Goal: Task Accomplishment & Management: Complete application form

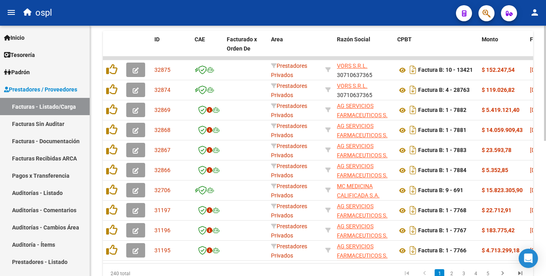
scroll to position [246, 0]
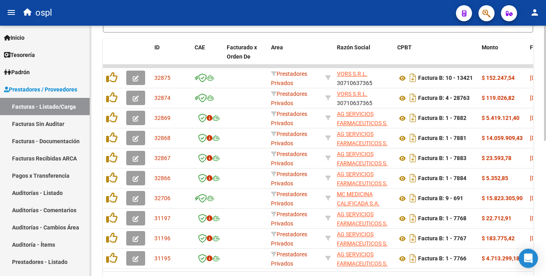
click at [545, 164] on html "menu ospl person Firma Express Inicio Calendario SSS Instructivos Contacto OS T…" at bounding box center [273, 138] width 546 height 276
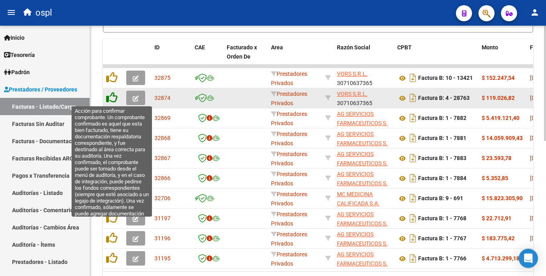
click at [111, 97] on icon at bounding box center [111, 97] width 11 height 11
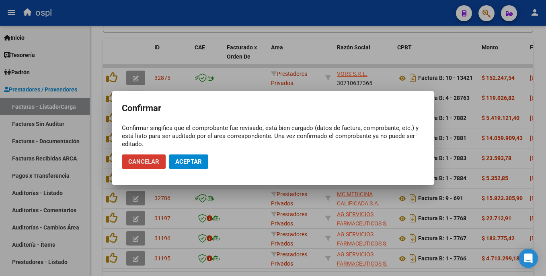
click at [190, 160] on span "Aceptar" at bounding box center [188, 161] width 27 height 7
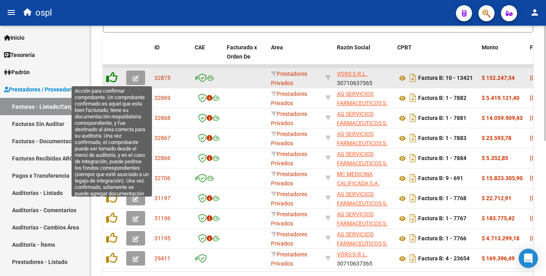
click at [113, 78] on icon at bounding box center [111, 77] width 11 height 11
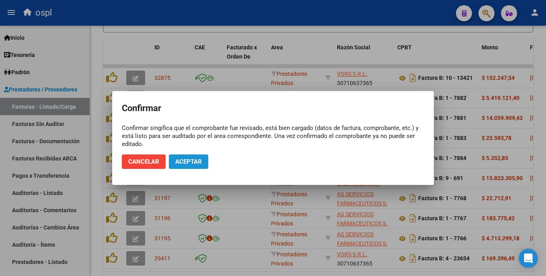
click at [182, 166] on button "Aceptar" at bounding box center [188, 162] width 39 height 14
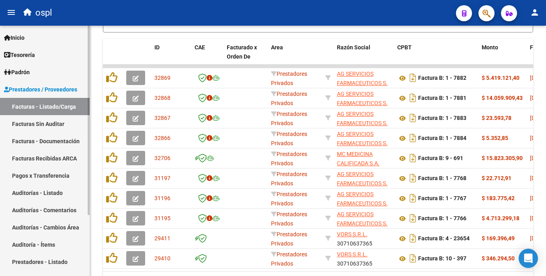
click at [60, 122] on link "Facturas Sin Auditar" at bounding box center [45, 123] width 90 height 17
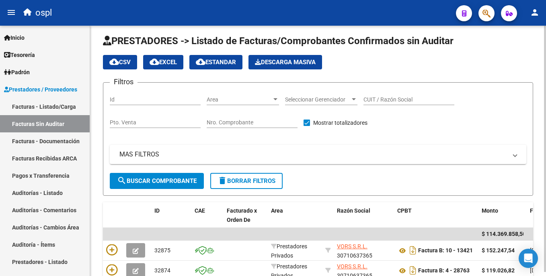
scroll to position [225, 0]
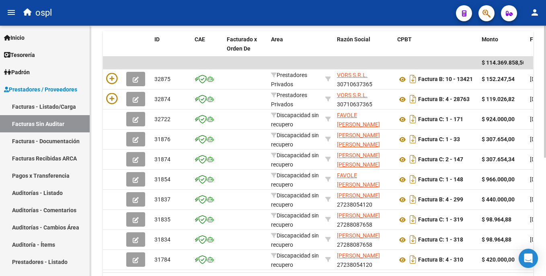
click at [545, 172] on html "menu ospl person Firma Express Inicio Calendario SSS Instructivos Contacto OS T…" at bounding box center [273, 138] width 546 height 276
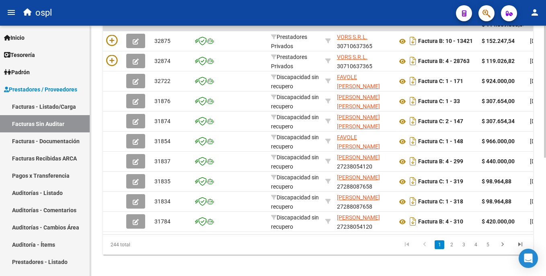
click at [545, 169] on html "menu ospl person Firma Express Inicio Calendario SSS Instructivos Contacto OS T…" at bounding box center [273, 138] width 546 height 276
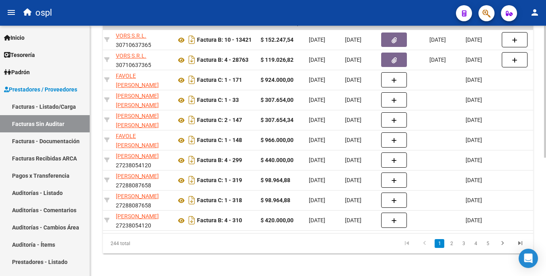
scroll to position [0, 0]
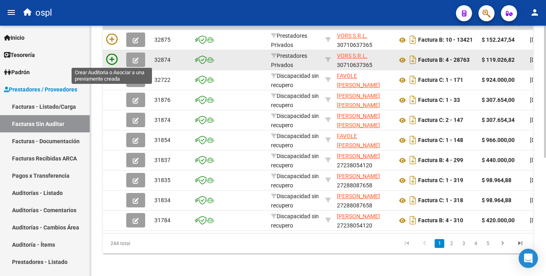
click at [111, 59] on icon at bounding box center [111, 59] width 11 height 11
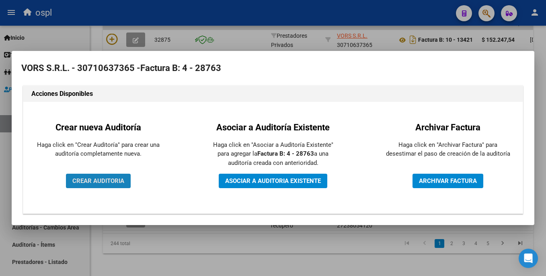
click at [117, 178] on span "CREAR AUDITORIA" at bounding box center [98, 181] width 52 height 7
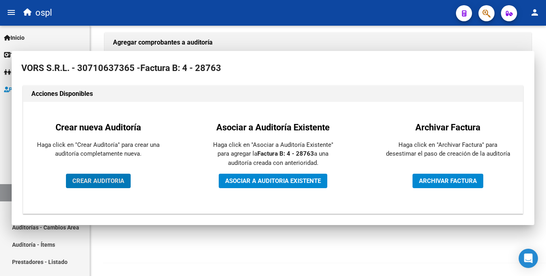
scroll to position [173, 0]
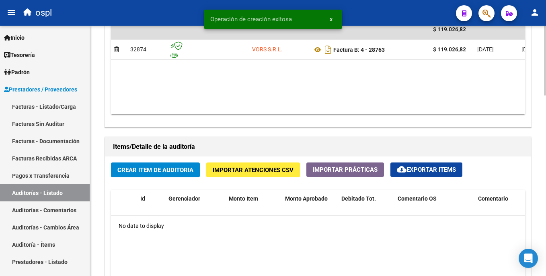
scroll to position [483, 0]
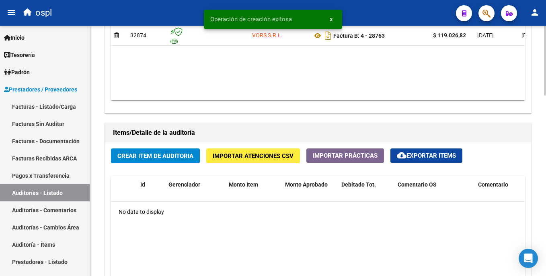
click at [545, 191] on html "menu ospl person Firma Express Inicio Calendario SSS Instructivos Contacto OS T…" at bounding box center [273, 138] width 546 height 276
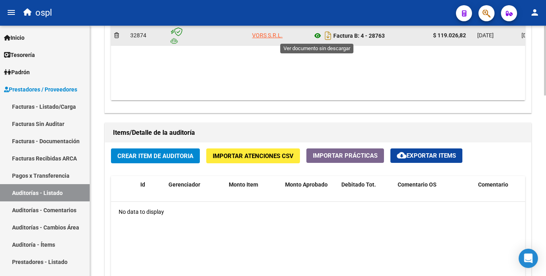
click at [316, 38] on icon at bounding box center [317, 36] width 10 height 10
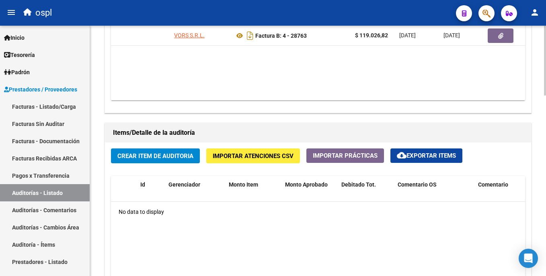
scroll to position [0, 126]
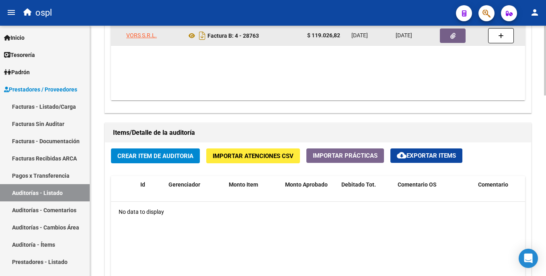
click at [448, 37] on button "button" at bounding box center [453, 36] width 26 height 14
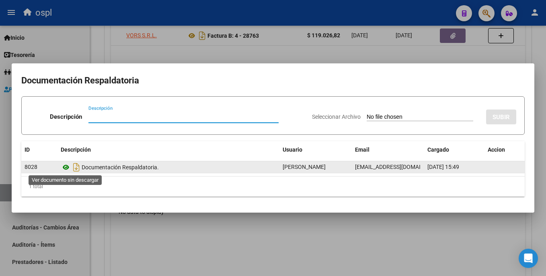
click at [64, 169] on icon at bounding box center [66, 168] width 10 height 10
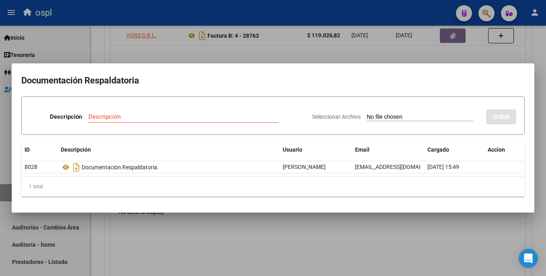
click at [279, 231] on div at bounding box center [273, 138] width 546 height 276
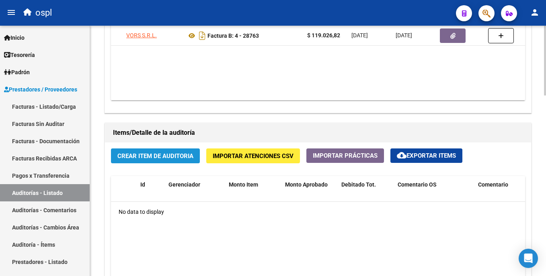
click at [188, 157] on span "Crear Item de Auditoria" at bounding box center [155, 156] width 76 height 7
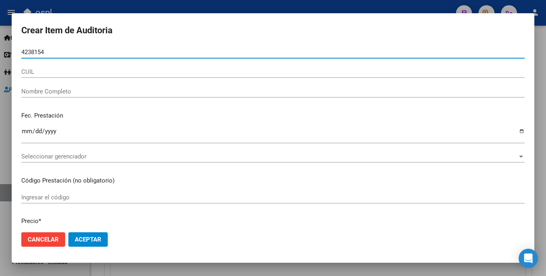
type input "42381542"
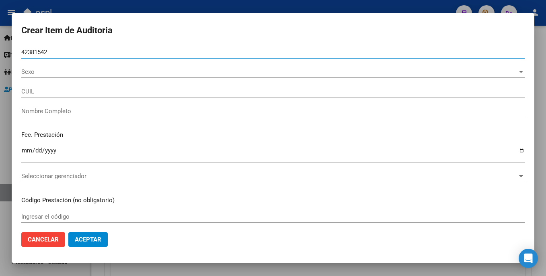
type input "27423815421"
type input "[PERSON_NAME] SOLEDAD"
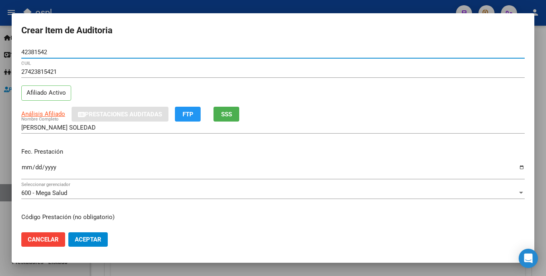
type input "42381542"
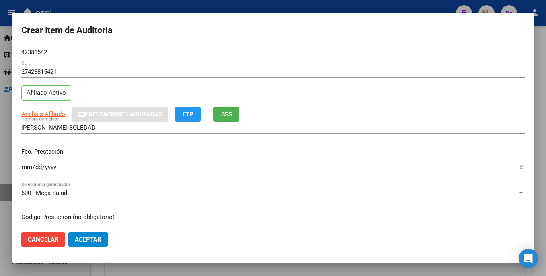
click at [19, 172] on mat-dialog-content "42381542 Nro Documento 27423815421 CUIL Afiliado Activo Análisis Afiliado Prest…" at bounding box center [273, 136] width 522 height 180
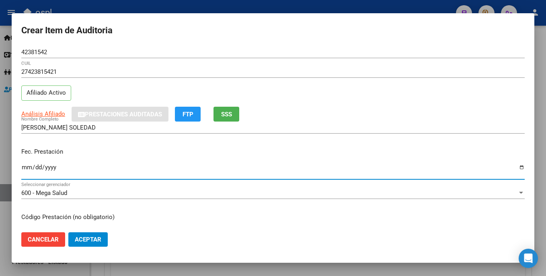
click at [25, 165] on input "Ingresar la fecha" at bounding box center [272, 170] width 503 height 13
type input "[DATE]"
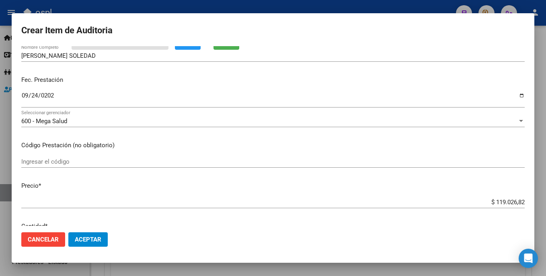
scroll to position [88, 0]
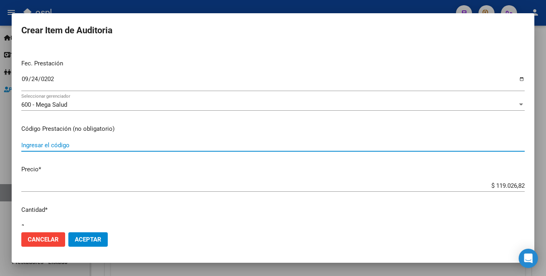
click at [70, 147] on input "Ingresar el código" at bounding box center [272, 145] width 503 height 7
type input "ACCU-CHEK GUIDE tiras reactivas x50"
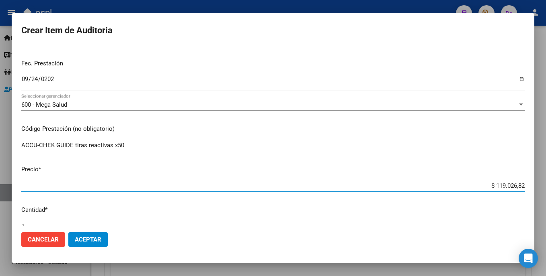
drag, startPoint x: 515, startPoint y: 184, endPoint x: 520, endPoint y: 184, distance: 5.6
click at [520, 184] on app-form-text-field "Precio * $ 119.026,82 Ingresar el precio" at bounding box center [276, 177] width 510 height 25
type input "$ 119.026,80"
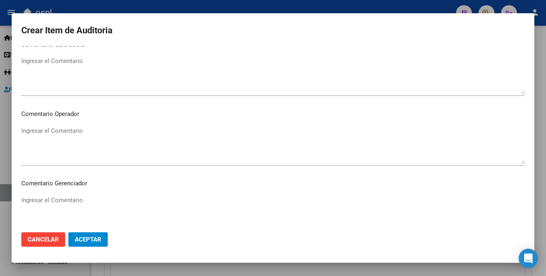
scroll to position [378, 0]
click at [133, 141] on textarea "Ingresar el Comentario" at bounding box center [272, 144] width 503 height 38
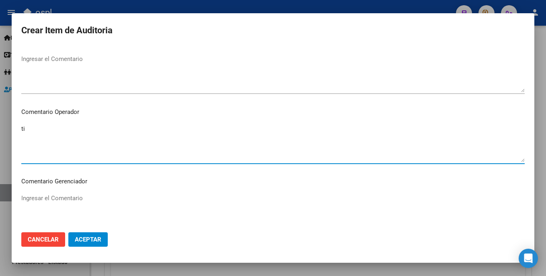
type textarea "t"
click at [75, 133] on textarea "TIRAS REACTIVAS OK_ORDEN MEDICA, REMITO SELLADO-FIRMADO, CORRO" at bounding box center [272, 144] width 503 height 38
click at [205, 131] on textarea "TIRAS REACTIVAS OK_ORDEN MEDICA AUT, REMITO SELLADO-FIRMADO, CORRO" at bounding box center [272, 144] width 503 height 38
click at [200, 134] on textarea "TIRAS REACTIVAS OK_ORDEN MEDICA AUT, REMITO SELLADO-FIRMADO, CORRO" at bounding box center [272, 144] width 503 height 38
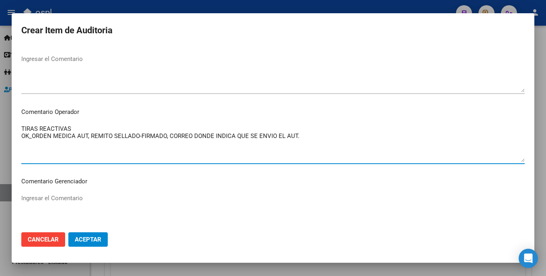
click at [190, 134] on textarea "TIRAS REACTIVAS OK_ORDEN MEDICA AUT, REMITO SELLADO-FIRMADO, CORREO DONDE INDIC…" at bounding box center [272, 144] width 503 height 38
type textarea "TIRAS REACTIVAS OK_ORDEN MEDICA AUT, REMITO SELLADO-FIRMADO, CORREO DONDE INDIC…"
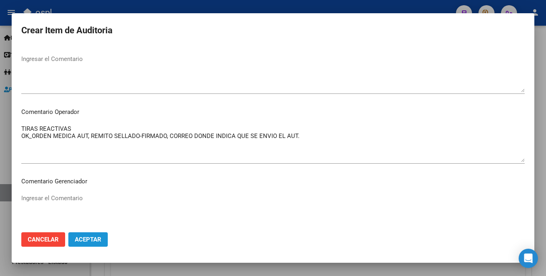
click at [90, 239] on span "Aceptar" at bounding box center [88, 239] width 27 height 7
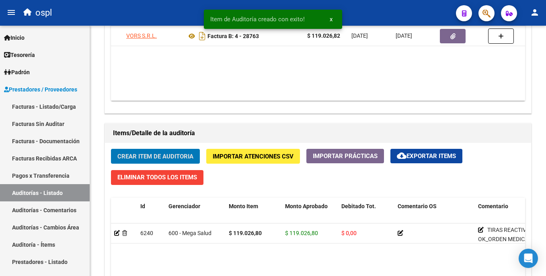
scroll to position [483, 0]
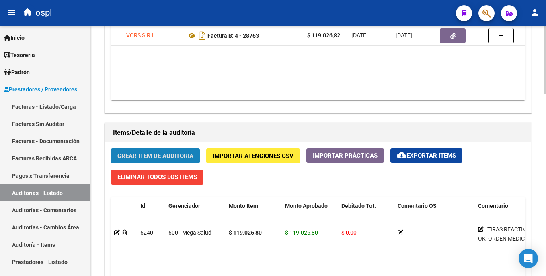
click at [158, 155] on span "Crear Item de Auditoria" at bounding box center [155, 156] width 76 height 7
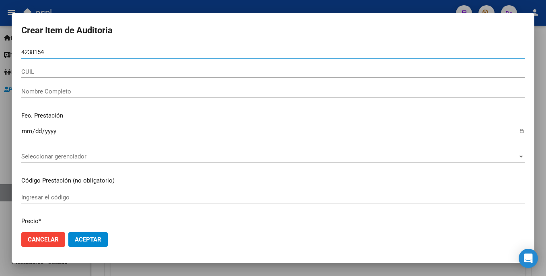
type input "42381542"
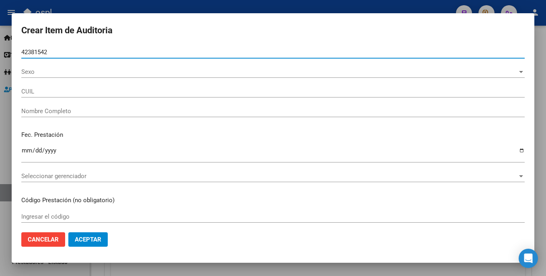
type input "27423815421"
type input "[PERSON_NAME] SOLEDAD"
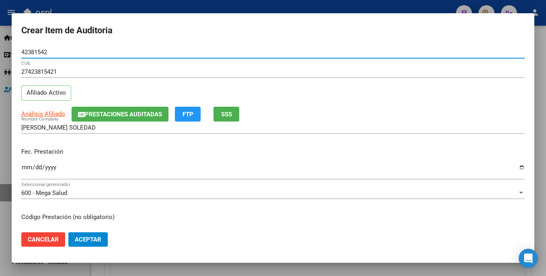
type input "42381542"
click at [23, 170] on input "Ingresar la fecha" at bounding box center [272, 170] width 503 height 13
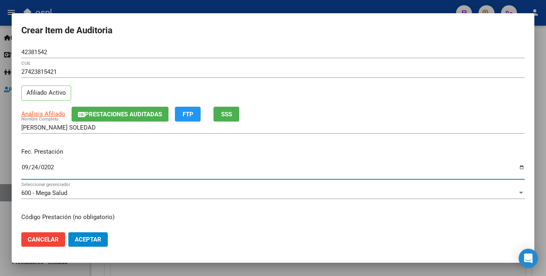
type input "[DATE]"
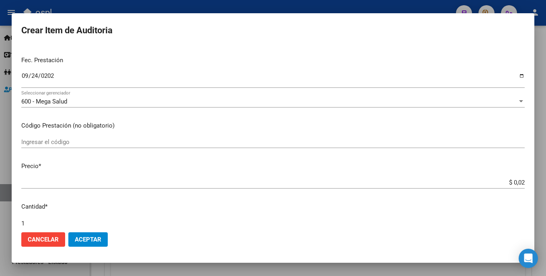
scroll to position [95, 0]
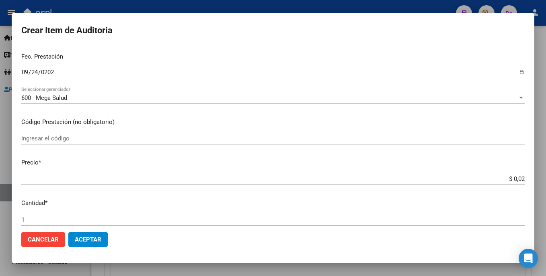
click at [117, 146] on div "Ingresar el código" at bounding box center [272, 143] width 503 height 20
click at [116, 138] on input "Ingresar el código" at bounding box center [272, 138] width 503 height 7
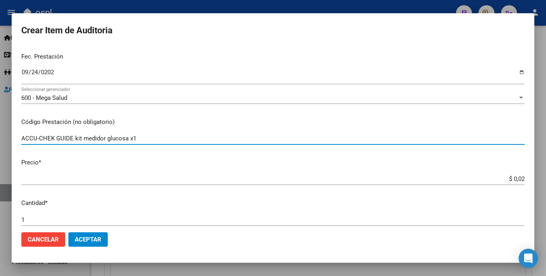
type input "ACCU-CHEK GUIDE kit medidor glucosa x1"
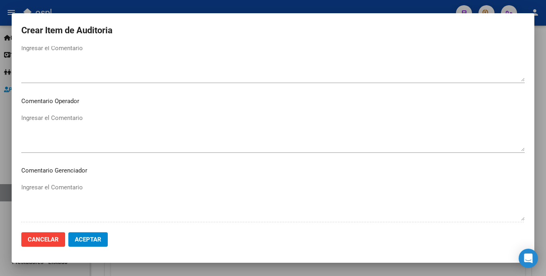
scroll to position [391, 0]
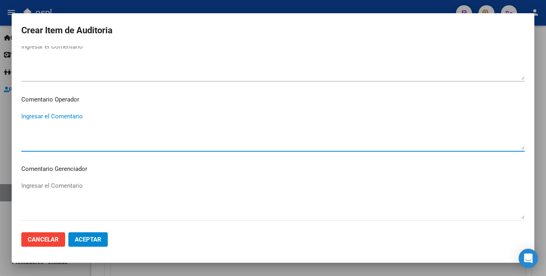
click at [78, 132] on textarea "Ingresar el Comentario" at bounding box center [272, 131] width 503 height 38
paste textarea "[MEDICAL_DATA] 150MG _SE ENCUENTRA INACTIVO _FALTA TRAZA OK_VALOR ALFA BETA, AU…"
type textarea "[MEDICAL_DATA] 150MG _SE ENCUENTRA INACTIVO _FALTA TRAZA OK_VALOR ALFA BETA, AU…"
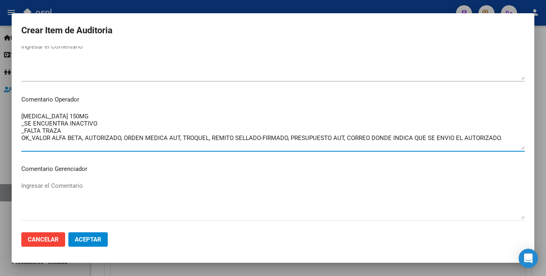
drag, startPoint x: 514, startPoint y: 137, endPoint x: -1, endPoint y: 111, distance: 515.9
click at [0, 111] on html "menu ospl person Firma Express Inicio Calendario SSS Instructivos Contacto OS T…" at bounding box center [273, 138] width 546 height 276
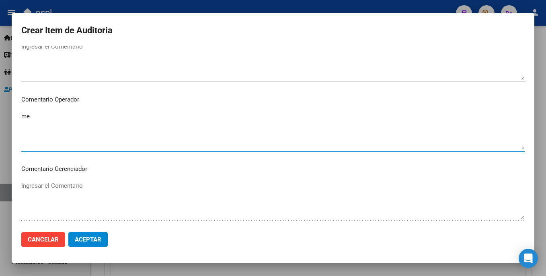
type textarea "m"
type textarea "MEDIDOR GLUCOSA OK-ORDEN MEDICA AUT, PRESUPUESTO AUT,"
drag, startPoint x: 169, startPoint y: 128, endPoint x: -2, endPoint y: 107, distance: 172.0
click at [0, 107] on html "menu ospl person Firma Express Inicio Calendario SSS Instructivos Contacto OS T…" at bounding box center [273, 138] width 546 height 276
click at [94, 240] on span "Aceptar" at bounding box center [88, 239] width 27 height 7
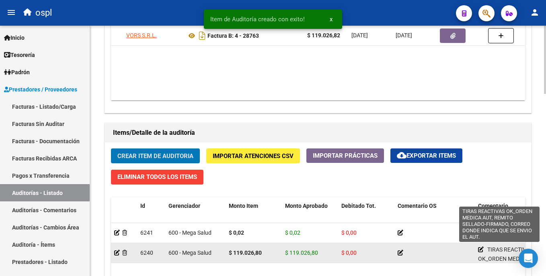
click at [481, 252] on app-edit-comment-line at bounding box center [481, 250] width 6 height 6
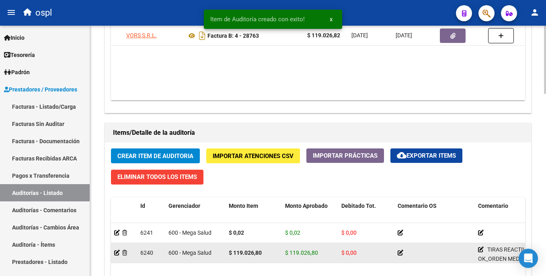
click at [479, 250] on icon at bounding box center [481, 250] width 6 height 6
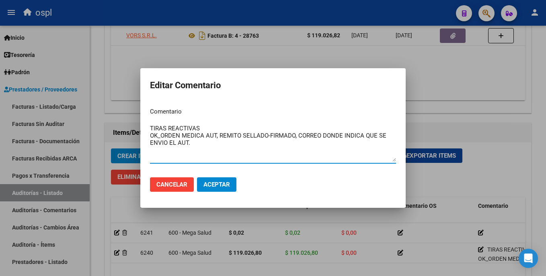
drag, startPoint x: 209, startPoint y: 147, endPoint x: 139, endPoint y: 128, distance: 72.2
click at [127, 127] on div "Editar Comentario Comentario TIRAS REACTIVAS OK_ORDEN MEDICA AUT, REMITO SELLAD…" at bounding box center [273, 138] width 546 height 276
click at [498, 117] on div at bounding box center [273, 138] width 546 height 276
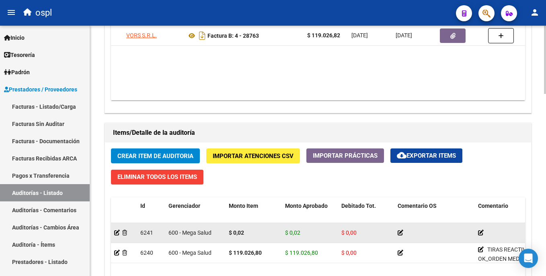
click at [480, 229] on div at bounding box center [515, 233] width 74 height 9
click at [480, 233] on icon at bounding box center [481, 233] width 6 height 6
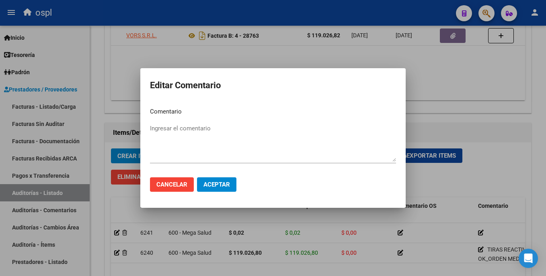
drag, startPoint x: 166, startPoint y: 117, endPoint x: 160, endPoint y: 134, distance: 18.2
click at [160, 134] on textarea "Ingresar el comentario" at bounding box center [273, 143] width 246 height 38
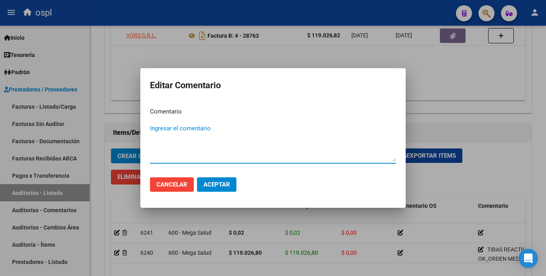
paste textarea "TIRAS REACTIVAS OK_ORDEN MEDICA AUT, REMITO SELLADO-FIRMADO, CORREO DONDE INDIC…"
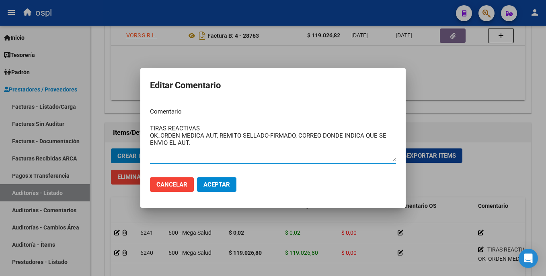
click at [208, 130] on textarea "TIRAS REACTIVAS OK_ORDEN MEDICA AUT, REMITO SELLADO-FIRMADO, CORREO DONDE INDIC…" at bounding box center [273, 143] width 246 height 38
drag, startPoint x: 207, startPoint y: 128, endPoint x: 146, endPoint y: 132, distance: 61.2
click at [146, 132] on mat-dialog-content "Comentario TIRAS REACTIVAS OK_ORDEN MEDICA AUT, REMITO SELLADO-FIRMADO, CORREO …" at bounding box center [272, 136] width 265 height 70
type textarea "MEDIDOR GLUCOSA OK_ORDEN MEDICA AUT, REMITO SELLADO-FIRMADO, CORREO DONDE INDIC…"
click at [213, 178] on button "Aceptar" at bounding box center [216, 185] width 39 height 14
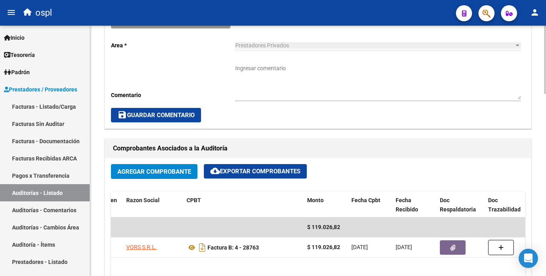
scroll to position [226, 0]
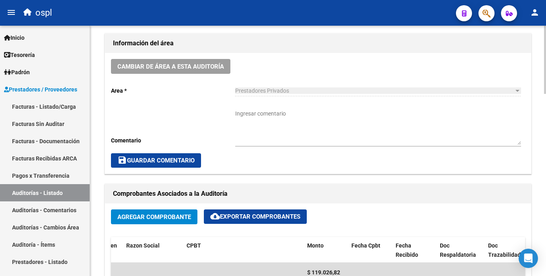
click at [545, 108] on html "menu ospl person Firma Express Inicio Calendario SSS Instructivos Contacto OS T…" at bounding box center [273, 138] width 546 height 276
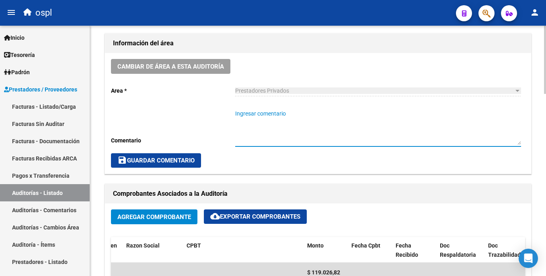
paste textarea "TIRAS REACTIVAS OK_ORDEN MEDICA AUT, REMITO SELLADO-FIRMADO, CORREO DONDE INDIC…"
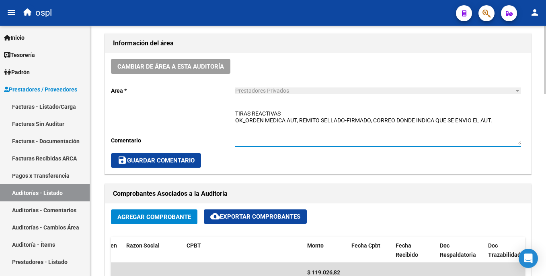
click at [287, 113] on textarea "TIRAS REACTIVAS OK_ORDEN MEDICA AUT, REMITO SELLADO-FIRMADO, CORREO DONDE INDIC…" at bounding box center [378, 127] width 286 height 35
type textarea "TIRAS REACTIVAS - MEDIDOR GLUCOSA OK_ORDEN MEDICA AUT, REMITO SELLADO-FIRMADO, …"
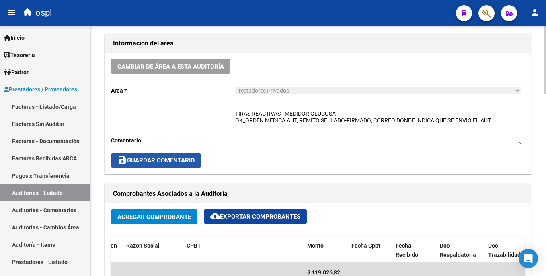
click at [191, 154] on button "save Guardar Comentario" at bounding box center [156, 161] width 90 height 14
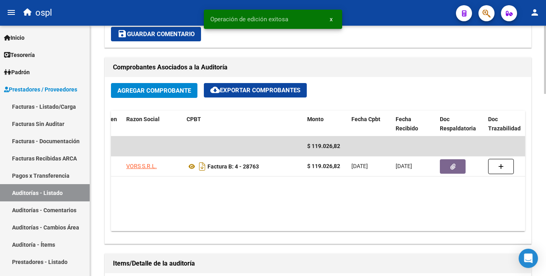
scroll to position [276, 0]
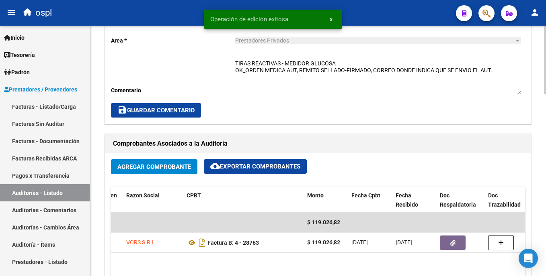
click at [545, 121] on html "menu ospl person Firma Express Inicio Calendario SSS Instructivos Contacto OS T…" at bounding box center [273, 138] width 546 height 276
click at [152, 108] on span "save Guardar Comentario" at bounding box center [155, 110] width 77 height 7
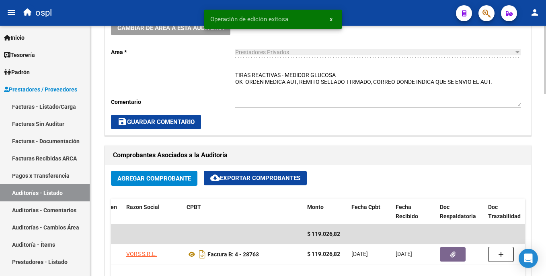
scroll to position [230, 0]
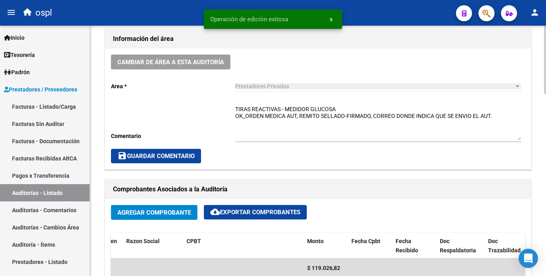
click at [545, 121] on html "menu ospl person Firma Express Inicio Calendario SSS Instructivos Contacto OS T…" at bounding box center [273, 138] width 546 height 276
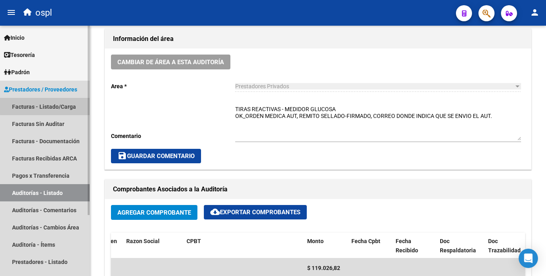
click at [63, 105] on link "Facturas - Listado/Carga" at bounding box center [45, 106] width 90 height 17
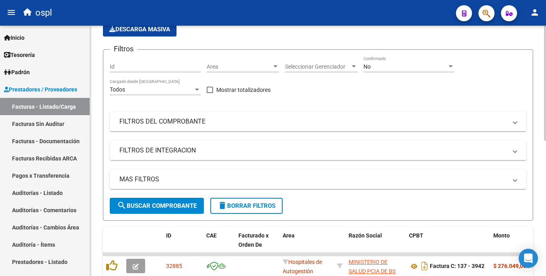
scroll to position [52, 0]
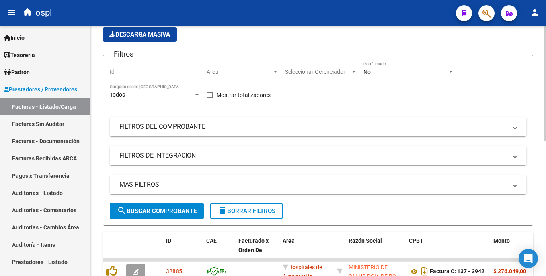
click at [545, 82] on html "menu ospl person Firma Express Inicio Calendario SSS Instructivos Contacto OS T…" at bounding box center [273, 138] width 546 height 276
click at [48, 188] on link "Auditorías - Listado" at bounding box center [45, 192] width 90 height 17
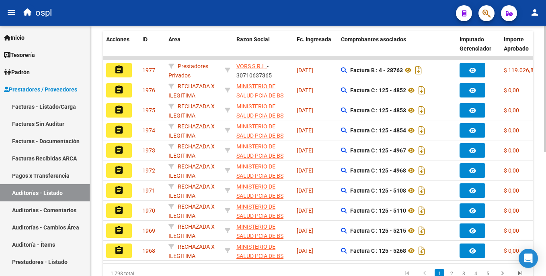
scroll to position [247, 0]
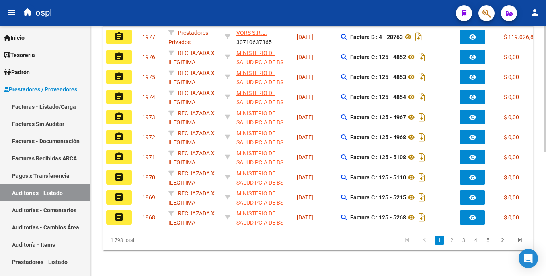
click at [545, 227] on html "menu ospl person Firma Express Inicio Calendario SSS Instructivos Contacto OS T…" at bounding box center [273, 138] width 546 height 276
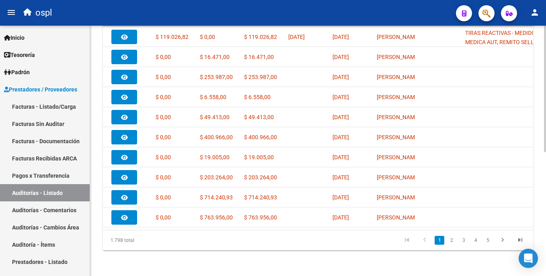
scroll to position [0, 361]
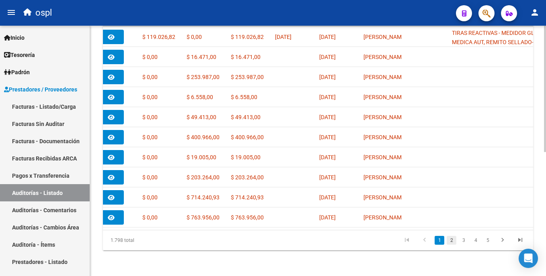
click at [451, 243] on link "2" at bounding box center [451, 240] width 10 height 9
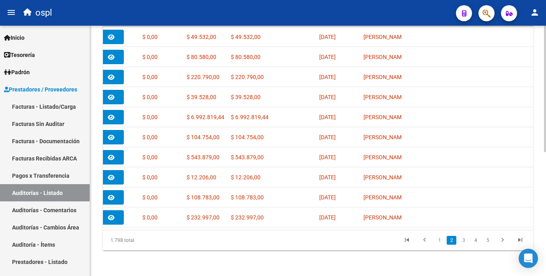
scroll to position [247, 0]
click at [461, 242] on link "3" at bounding box center [464, 240] width 10 height 9
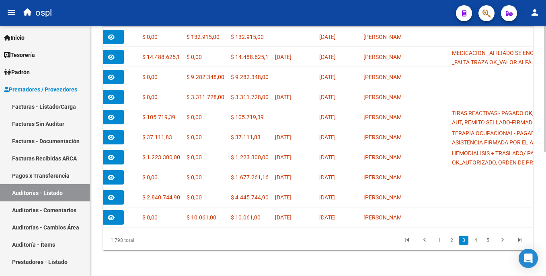
scroll to position [246, 0]
click at [545, 211] on html "menu ospl person Firma Express Inicio Calendario SSS Instructivos Contacto OS T…" at bounding box center [273, 138] width 546 height 276
click at [474, 244] on link "4" at bounding box center [476, 240] width 10 height 9
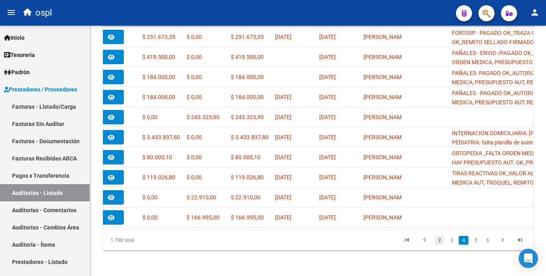
click at [436, 243] on link "2" at bounding box center [439, 240] width 10 height 9
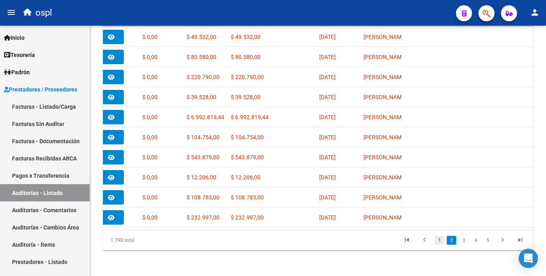
click at [437, 243] on link "1" at bounding box center [439, 240] width 10 height 9
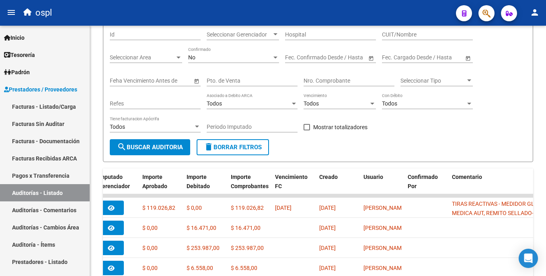
click at [545, 86] on html "menu ospl person Firma Express Inicio Calendario SSS Instructivos Contacto OS T…" at bounding box center [273, 138] width 546 height 276
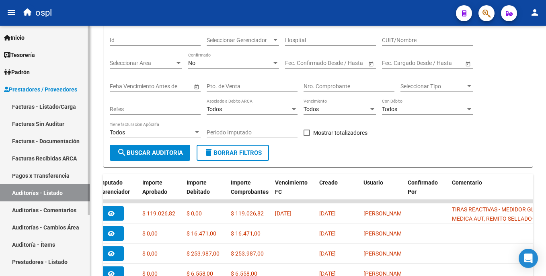
click at [55, 103] on link "Facturas - Listado/Carga" at bounding box center [45, 106] width 90 height 17
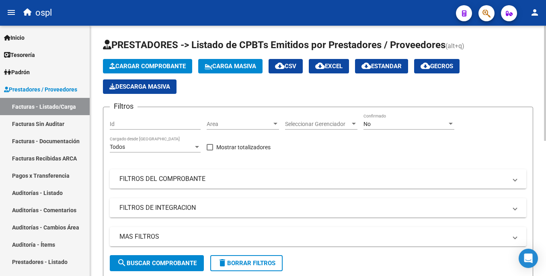
click at [545, 26] on html "menu ospl person Firma Express Inicio Calendario SSS Instructivos Contacto OS T…" at bounding box center [273, 138] width 546 height 276
click at [250, 119] on div "Area Area" at bounding box center [243, 122] width 72 height 16
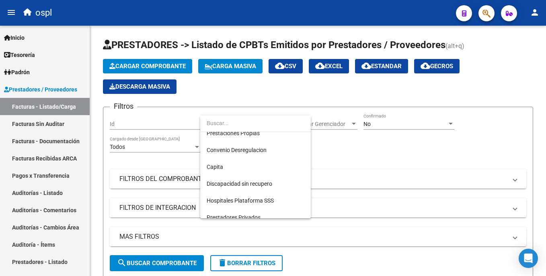
scroll to position [90, 0]
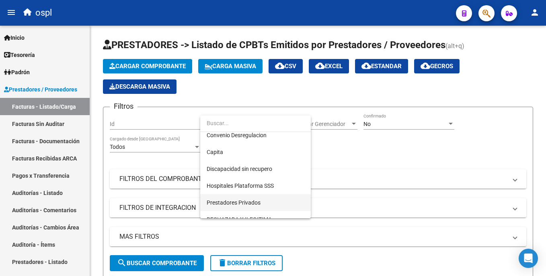
click at [280, 203] on span "Prestadores Privados" at bounding box center [256, 203] width 98 height 17
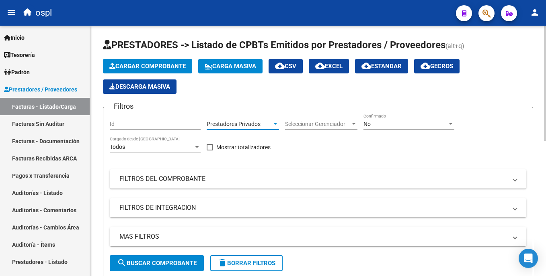
click at [171, 262] on span "search Buscar Comprobante" at bounding box center [157, 263] width 80 height 7
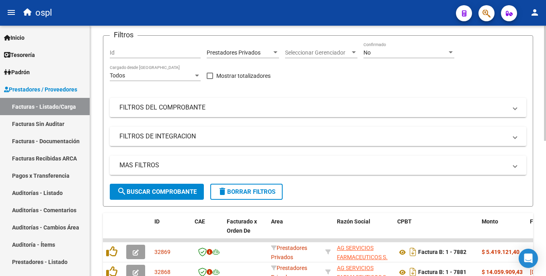
scroll to position [46, 0]
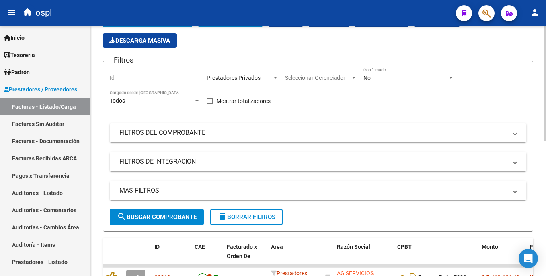
click at [545, 124] on html "menu ospl person Firma Express Inicio Calendario SSS Instructivos Contacto OS T…" at bounding box center [273, 138] width 546 height 276
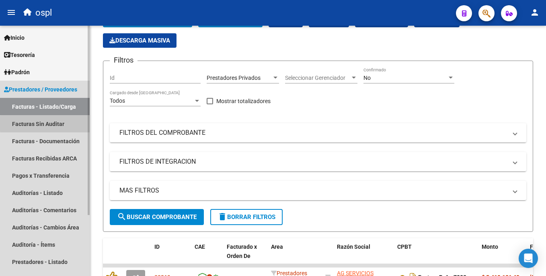
click at [70, 124] on link "Facturas Sin Auditar" at bounding box center [45, 123] width 90 height 17
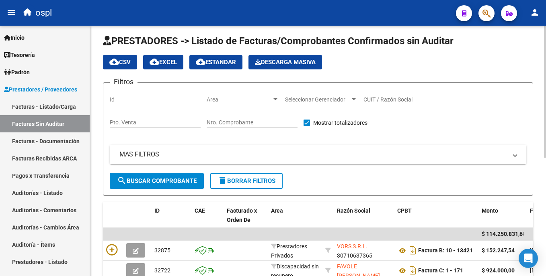
scroll to position [46, 0]
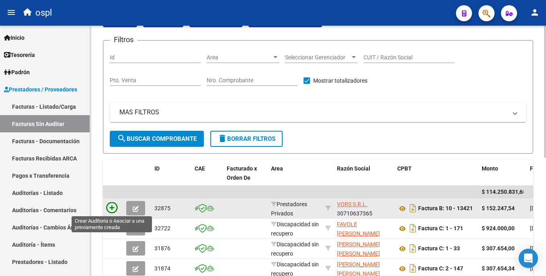
click at [111, 207] on icon at bounding box center [111, 208] width 11 height 11
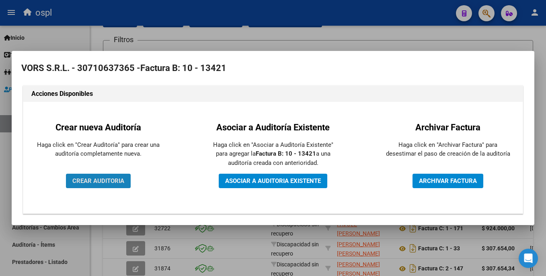
click at [112, 179] on span "CREAR AUDITORIA" at bounding box center [98, 181] width 52 height 7
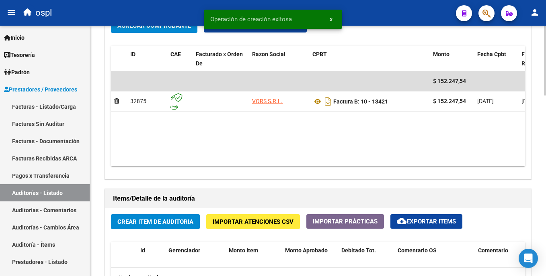
scroll to position [421, 0]
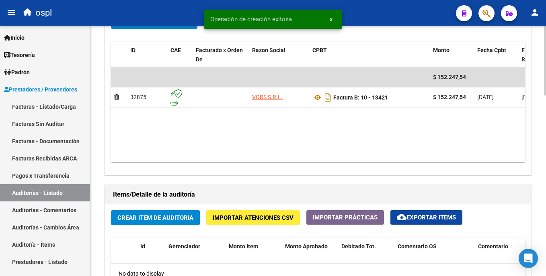
click at [545, 177] on html "menu ospl person Firma Express Inicio Calendario SSS Instructivos Contacto OS T…" at bounding box center [273, 138] width 546 height 276
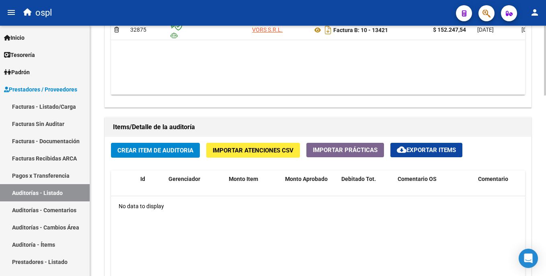
scroll to position [491, 0]
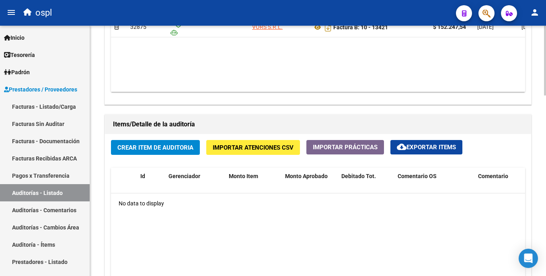
click at [545, 194] on div at bounding box center [545, 198] width 2 height 70
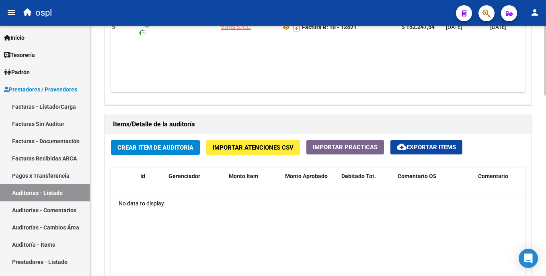
drag, startPoint x: 543, startPoint y: 183, endPoint x: 545, endPoint y: 151, distance: 32.3
click at [545, 151] on html "menu ospl person Firma Express Inicio Calendario SSS Instructivos Contacto OS T…" at bounding box center [273, 138] width 546 height 276
drag, startPoint x: 545, startPoint y: 151, endPoint x: 521, endPoint y: 197, distance: 51.8
click at [521, 197] on div "No data to display" at bounding box center [318, 204] width 414 height 20
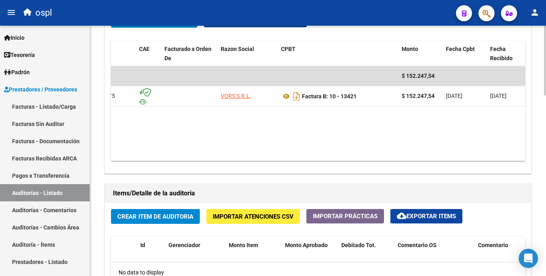
scroll to position [407, 0]
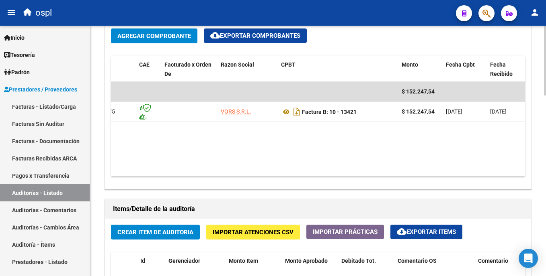
click at [545, 163] on html "menu ospl person Firma Express Inicio Calendario SSS Instructivos Contacto OS T…" at bounding box center [273, 138] width 546 height 276
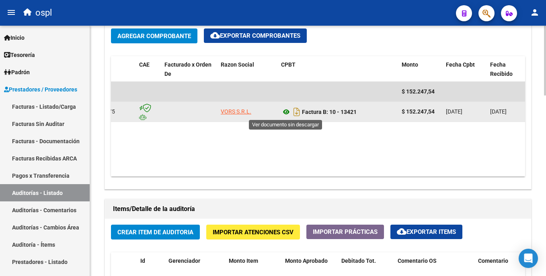
click at [287, 110] on icon at bounding box center [286, 112] width 10 height 10
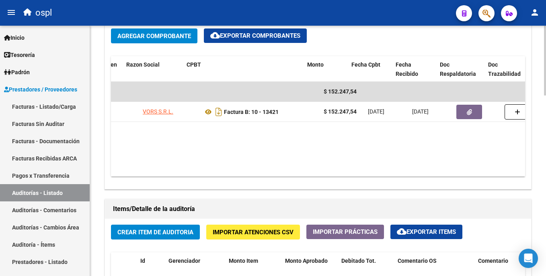
scroll to position [0, 127]
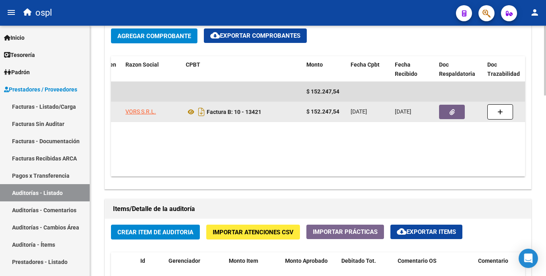
click at [446, 116] on button "button" at bounding box center [452, 112] width 26 height 14
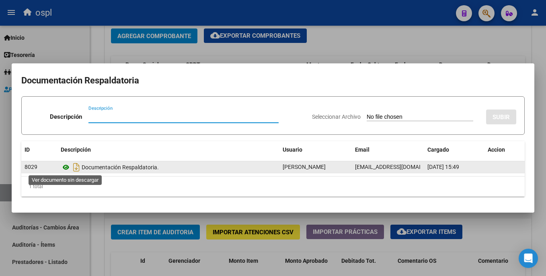
click at [66, 166] on icon at bounding box center [66, 168] width 10 height 10
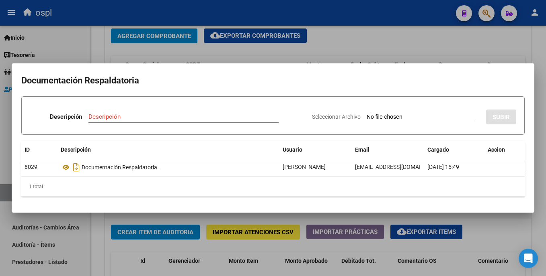
click at [360, 60] on div at bounding box center [273, 138] width 546 height 276
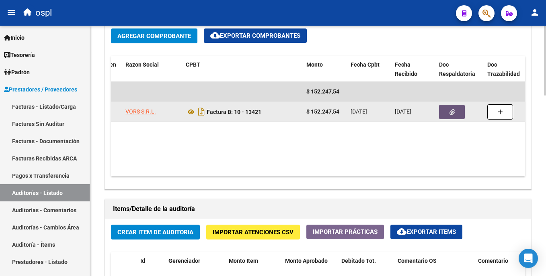
click at [451, 116] on button "button" at bounding box center [452, 112] width 26 height 14
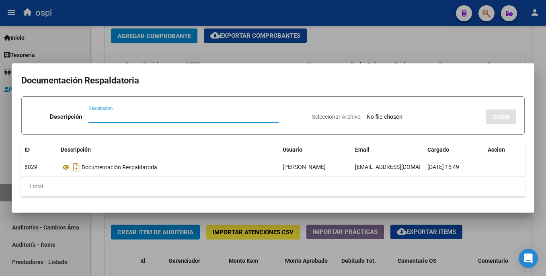
click at [367, 117] on input "Seleccionar Archivo" at bounding box center [420, 118] width 106 height 8
type input "C:\fakepath\49765 - WhatsApp Image [DATE] 15.18.21.jpeg"
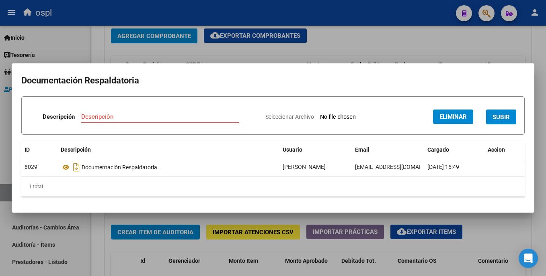
click at [454, 117] on span "Eliminar" at bounding box center [452, 116] width 27 height 7
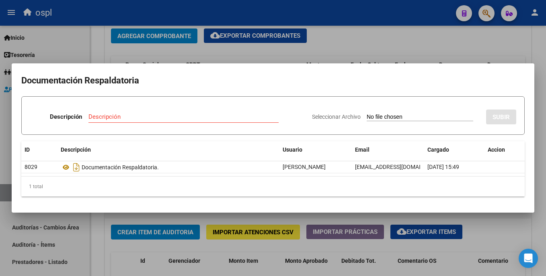
click at [423, 118] on input "Seleccionar Archivo" at bounding box center [420, 118] width 106 height 8
type input "C:\fakepath\49765 - WhatsApp Image [DATE] 15.18.21.jpeg"
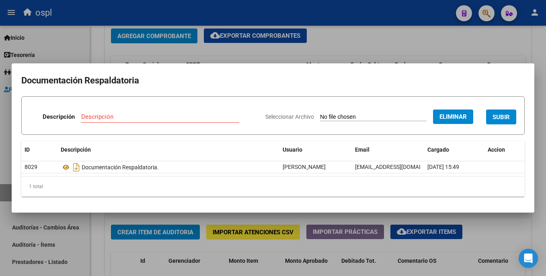
click at [180, 115] on input "Descripción" at bounding box center [160, 116] width 158 height 7
type input "PRESUPUESTO AUT"
click at [494, 113] on span "SUBIR" at bounding box center [500, 116] width 17 height 7
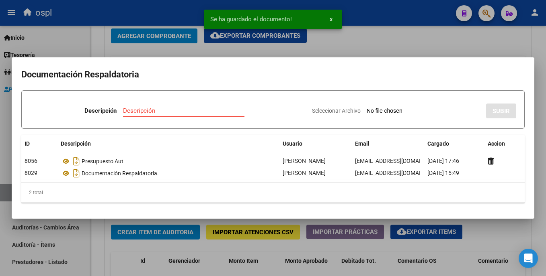
click at [367, 111] on input "Seleccionar Archivo" at bounding box center [420, 112] width 106 height 8
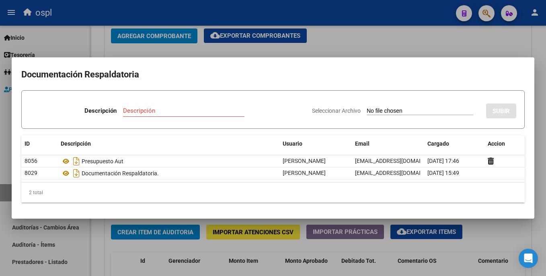
type input "C:\fakepath\49765 - WhatsApp Image [DATE] 15.17.57.jpeg"
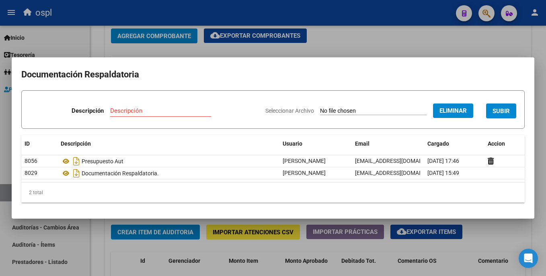
click at [144, 109] on input "Descripción" at bounding box center [160, 110] width 101 height 7
type input "ORDEN MEDICA AUT"
click at [508, 107] on button "SUBIR" at bounding box center [501, 111] width 30 height 15
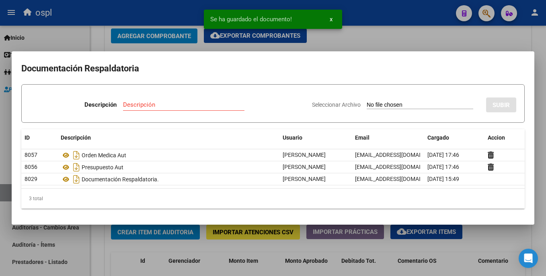
click at [444, 41] on div at bounding box center [273, 138] width 546 height 276
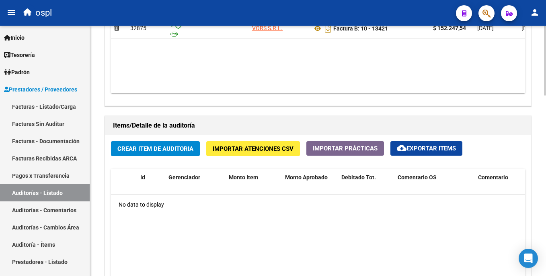
scroll to position [431, 0]
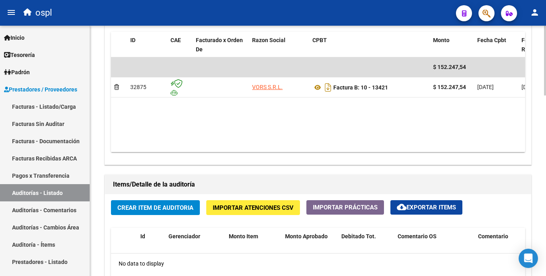
click at [545, 167] on html "menu ospl person Firma Express Inicio Calendario SSS Instructivos Contacto OS T…" at bounding box center [273, 138] width 546 height 276
click at [163, 211] on span "Crear Item de Auditoria" at bounding box center [155, 208] width 76 height 7
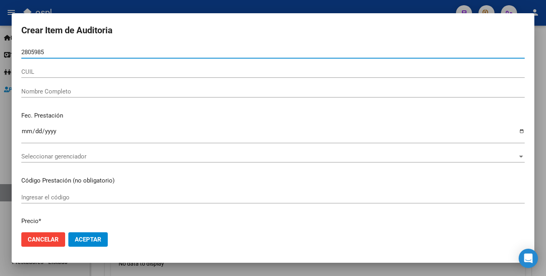
type input "28059854"
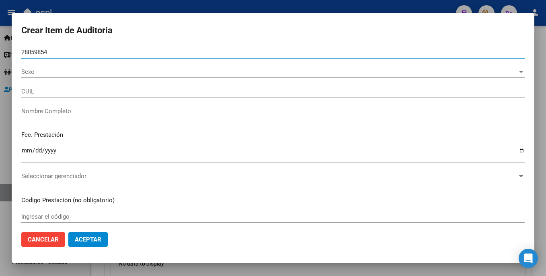
type input "20280598543"
type input "[PERSON_NAME]"
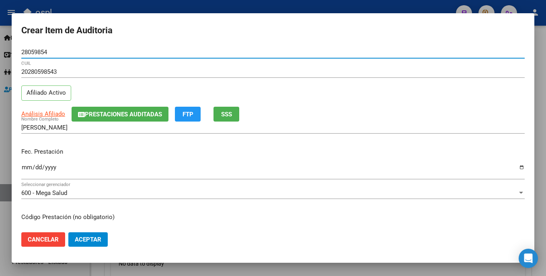
type input "28059854"
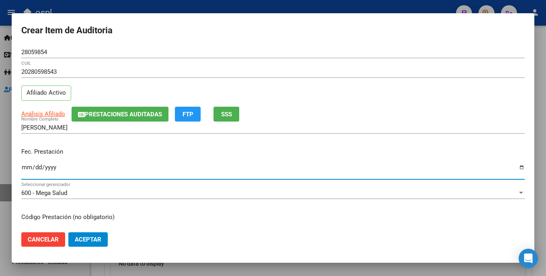
click at [26, 168] on input "Ingresar la fecha" at bounding box center [272, 170] width 503 height 13
type input "[DATE]"
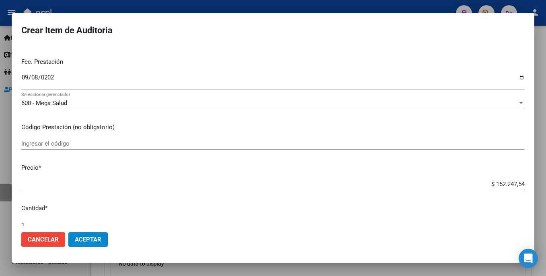
scroll to position [102, 0]
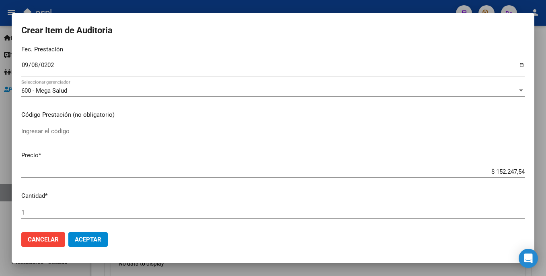
click at [71, 130] on input "Ingresar el código" at bounding box center [272, 131] width 503 height 7
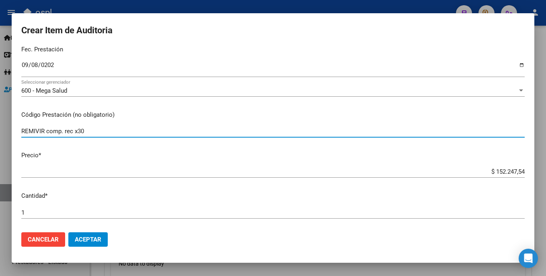
type input "REMIVIR comp. rec x30"
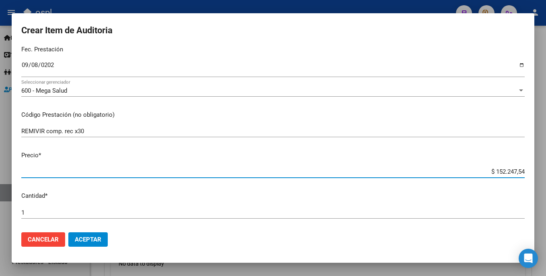
drag, startPoint x: 481, startPoint y: 172, endPoint x: 539, endPoint y: 170, distance: 57.5
click at [539, 170] on div "Crear Item de Auditoria 28059854 Nro Documento 20280598543 CUIL Afiliado Activo…" at bounding box center [273, 138] width 546 height 276
type input "$ 0,01"
type input "$ 0,12"
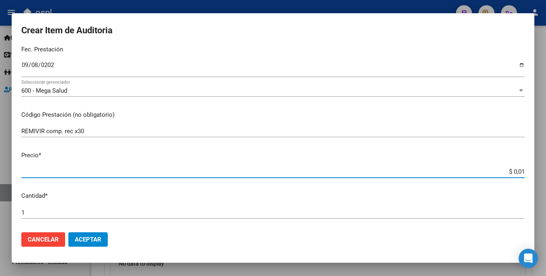
type input "$ 0,12"
type input "$ 1,22"
type input "$ 12,25"
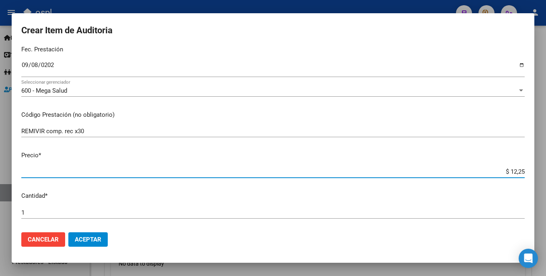
type input "$ 122,55"
type input "$ 1.225,59"
type input "$ 12.255,94"
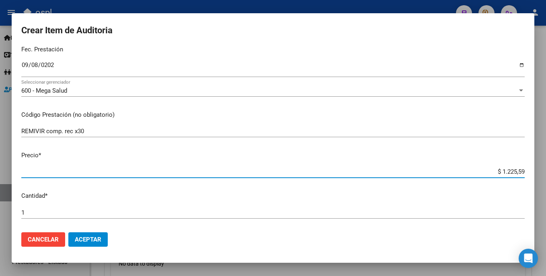
type input "$ 12.255,94"
type input "$ 122.559,42"
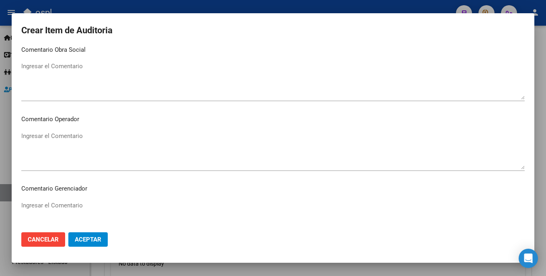
scroll to position [385, 0]
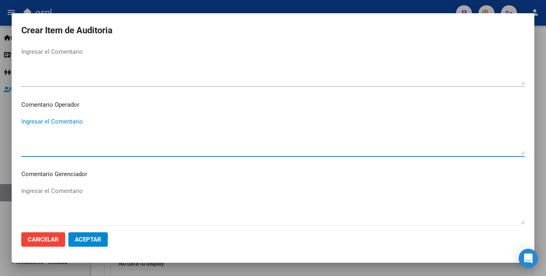
click at [101, 134] on textarea "Ingresar el Comentario" at bounding box center [272, 136] width 503 height 38
type textarea "r"
type textarea "M"
paste textarea "TIRAS REACTIVAS OK_ORDEN MEDICA AUT, REMITO SELLADO-FIRMADO, CORREO DONDE INDIC…"
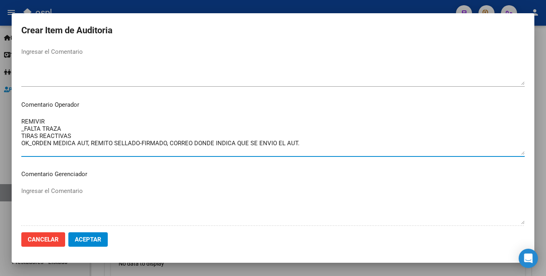
drag, startPoint x: 74, startPoint y: 134, endPoint x: 16, endPoint y: 134, distance: 58.3
click at [16, 134] on mat-dialog-content "28059854 Nro Documento 20280598543 CUIL Afiliado Activo Análisis Afiliado Prest…" at bounding box center [273, 136] width 522 height 180
click at [170, 148] on textarea "REMIVIR _FALTA TRAZA _FALTA TROQUEL OK_ORDEN MEDICA AUT, REMITO SELLADO-FIRMADO…" at bounding box center [272, 136] width 503 height 38
click at [32, 141] on textarea "REMIVIR _FALTA TRAZA _FALTA TROQUEL OK_ORDEN MEDICA AUT, REMITO SELLADO-FIRMADO…" at bounding box center [272, 136] width 503 height 38
click at [50, 119] on textarea "REMIVIR _FALTA TRAZA _FALTA TROQUEL OK_VALOR ALFABETA, ORDEN MEDICA AUT, REMITO…" at bounding box center [272, 136] width 503 height 38
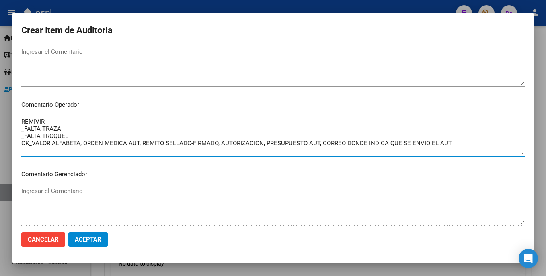
drag, startPoint x: 456, startPoint y: 143, endPoint x: 23, endPoint y: 118, distance: 433.9
click at [23, 118] on textarea "REMIVIR _FALTA TRAZA _FALTA TROQUEL OK_VALOR ALFABETA, ORDEN MEDICA AUT, REMITO…" at bounding box center [272, 136] width 503 height 38
click at [95, 123] on textarea "REMIVIR _FALTA TRAZA _FALTA TROQUEL OK_VALOR ALFABETA, ORDEN MEDICA AUT, REMITO…" at bounding box center [272, 136] width 503 height 38
type textarea "REMIVIR _FALTA TRAZA _FALTA TROQUEL OK_VALOR ALFABETA, ORDEN MEDICA AUT, REMITO…"
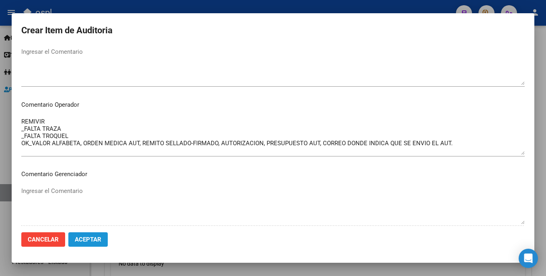
click at [87, 237] on span "Aceptar" at bounding box center [88, 239] width 27 height 7
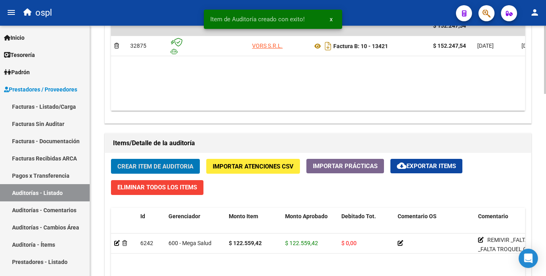
scroll to position [479, 0]
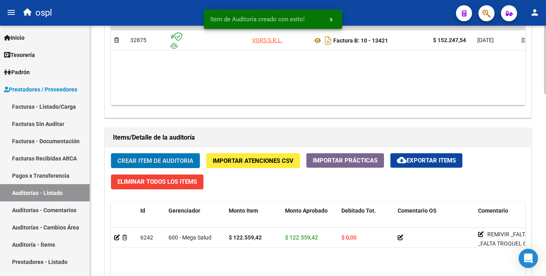
click at [524, 184] on div "arrow_back Editar 1978 cloud_download Generar informe Puede notificar al gerenc…" at bounding box center [319, 6] width 458 height 919
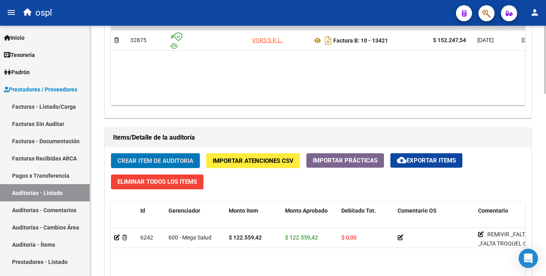
click at [168, 160] on span "Crear Item de Auditoria" at bounding box center [155, 161] width 76 height 7
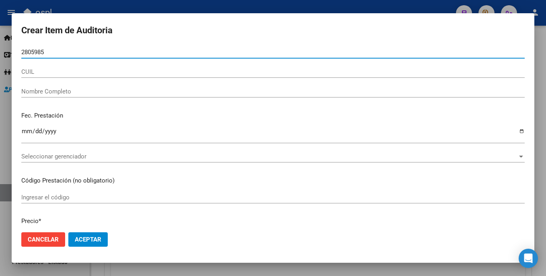
type input "28059854"
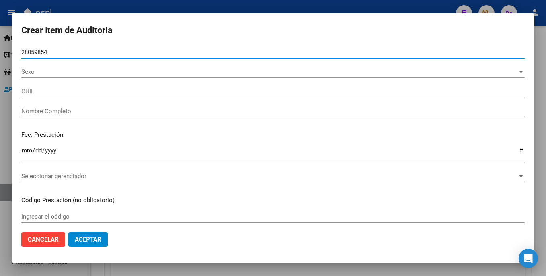
type input "20280598543"
type input "[PERSON_NAME]"
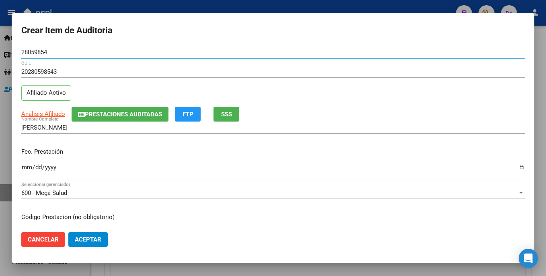
type input "28059854"
click at [23, 168] on input "Ingresar la fecha" at bounding box center [272, 170] width 503 height 13
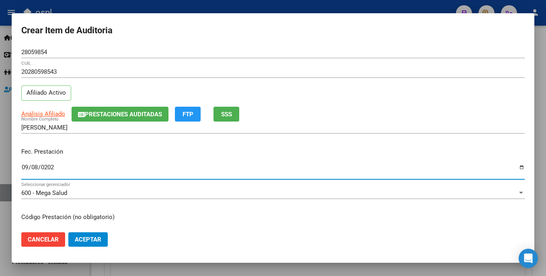
type input "[DATE]"
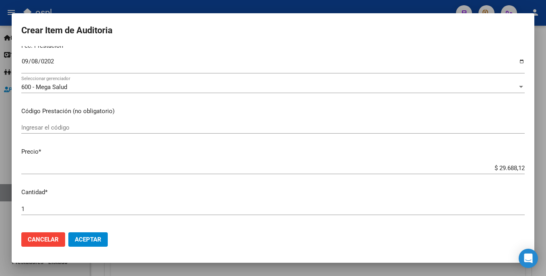
scroll to position [121, 0]
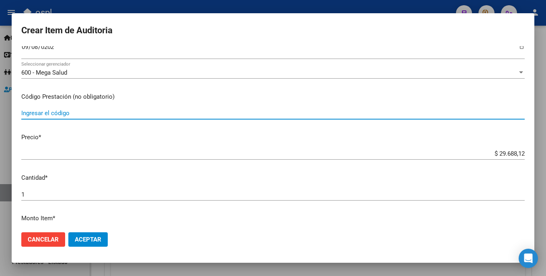
click at [48, 110] on input "Ingresar el código" at bounding box center [272, 113] width 503 height 7
type input "DOLUFEVIR 50mg comp. rec x30"
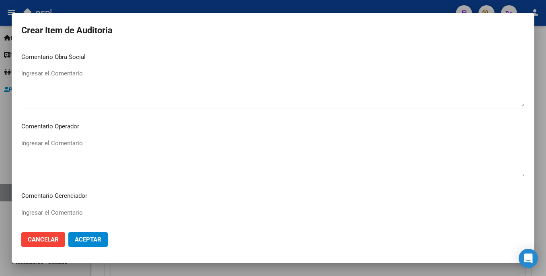
scroll to position [385, 0]
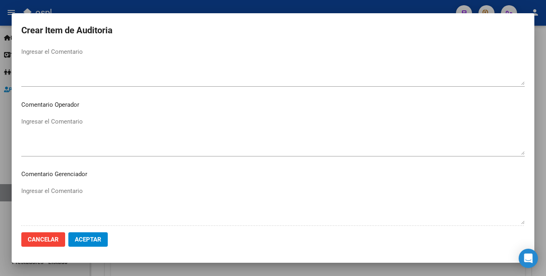
click at [186, 147] on textarea "Ingresar el Comentario" at bounding box center [272, 136] width 503 height 38
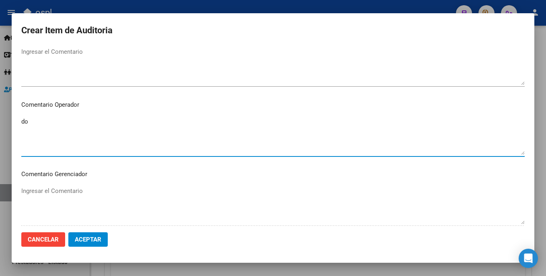
type textarea "d"
paste textarea "REMIVIR _FALTA TRAZA _FALTA TROQUEL OK_VALOR ALFABETA, ORDEN MEDICA AUT, REMITO…"
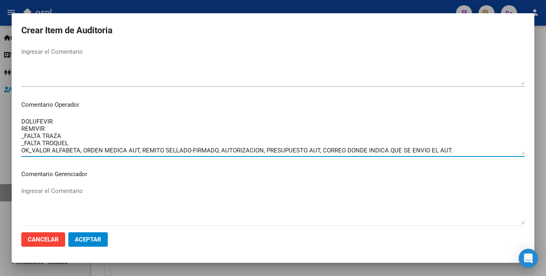
drag, startPoint x: 53, startPoint y: 127, endPoint x: 3, endPoint y: 133, distance: 50.2
click at [3, 133] on div "Crear Item de Auditoria 28059854 Nro Documento 20280598543 CUIL Afiliado Activo…" at bounding box center [273, 138] width 546 height 276
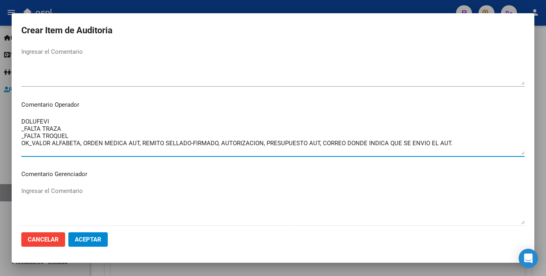
drag, startPoint x: 76, startPoint y: 133, endPoint x: 22, endPoint y: 140, distance: 54.2
click at [22, 140] on textarea "DOLUFEVI _FALTA TRAZA _FALTA TROQUEL OK_VALOR ALFABETA, ORDEN MEDICA AUT, REMIT…" at bounding box center [272, 136] width 503 height 38
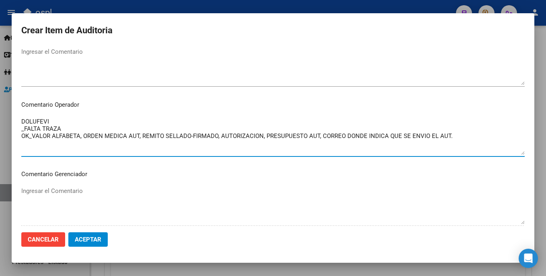
click at [33, 136] on textarea "DOLUFEVI _FALTA TRAZA OK_VALOR ALFABETA, ORDEN MEDICA AUT, REMITO SELLADO-FIRMA…" at bounding box center [272, 136] width 503 height 38
click at [81, 134] on textarea "DOLUFEVI _FALTA TRAZA OK_VALOR ALFABETA, ORDEN MEDICA AUT, REMITO SELLADO-FIRMA…" at bounding box center [272, 136] width 503 height 38
click at [85, 137] on textarea "DOLUFEVI _FALTA TRAZA OK_VALOR ALFABETA, ORDEN MEDICA AUT, REMITO SELLADO-FIRMA…" at bounding box center [272, 136] width 503 height 38
click at [82, 136] on textarea "DOLUFEVI _FALTA TRAZA OK_VALOR ALFABETA, ORDEN MEDICA AUT, REMITO SELLADO-FIRMA…" at bounding box center [272, 136] width 503 height 38
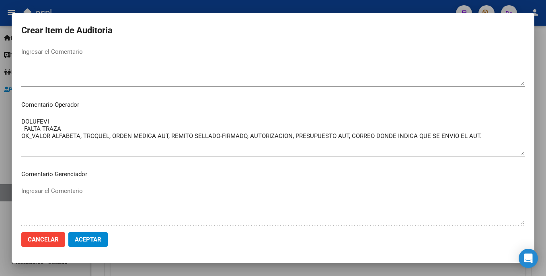
click at [68, 109] on p "Comentario Operador" at bounding box center [272, 104] width 503 height 9
click at [63, 118] on textarea "DOLUFEVI _FALTA TRAZA OK_VALOR ALFABETA, TROQUEL, ORDEN MEDICA AUT, REMITO SELL…" at bounding box center [272, 136] width 503 height 38
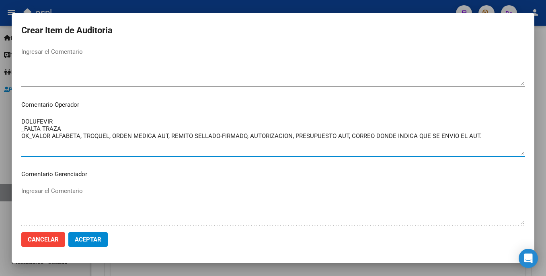
type textarea "DOLUFEVIR _FALTA TRAZA OK_VALOR ALFABETA, TROQUEL, ORDEN MEDICA AUT, REMITO SEL…"
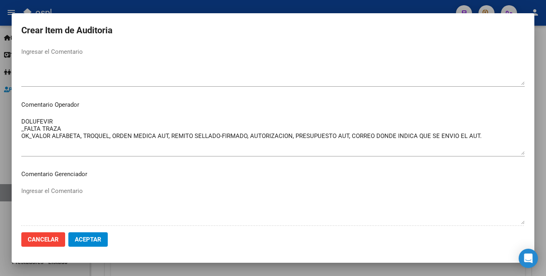
click at [534, 165] on div at bounding box center [273, 138] width 546 height 276
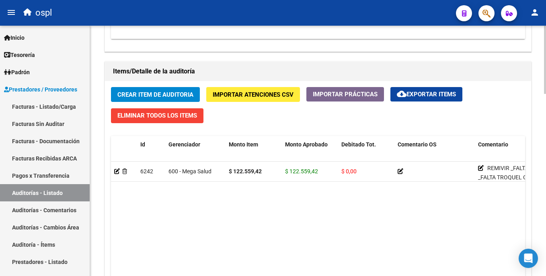
scroll to position [511, 0]
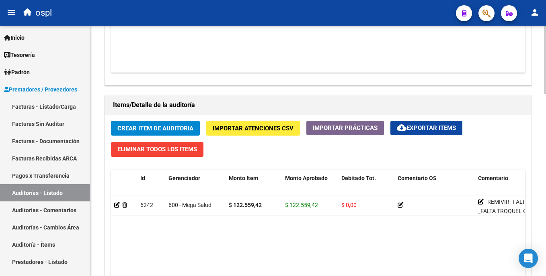
click at [171, 126] on span "Crear Item de Auditoria" at bounding box center [155, 128] width 76 height 7
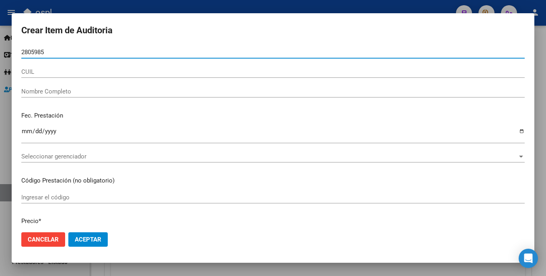
type input "28059854"
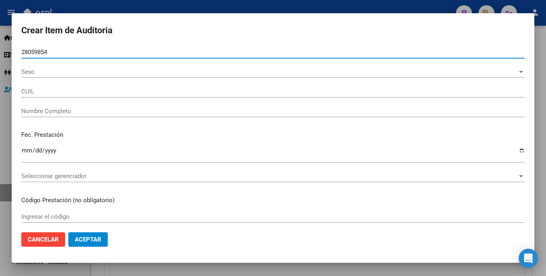
type input "20280598543"
type input "[PERSON_NAME]"
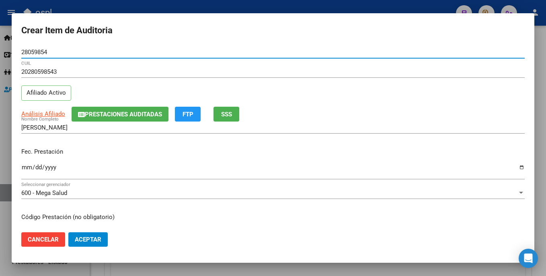
type input "28059854"
click at [27, 171] on input "Ingresar la fecha" at bounding box center [272, 170] width 503 height 13
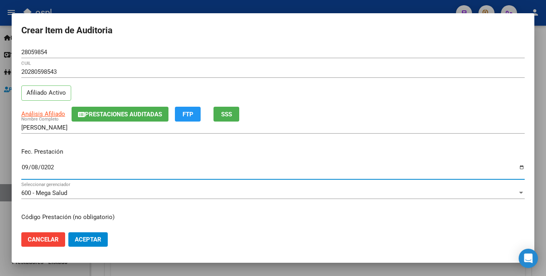
type input "[DATE]"
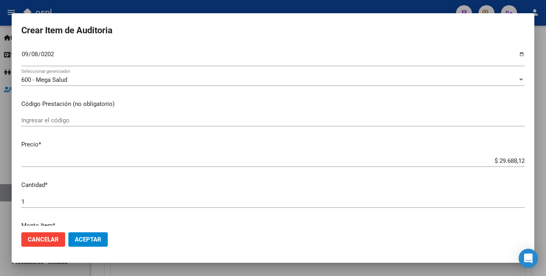
scroll to position [149, 0]
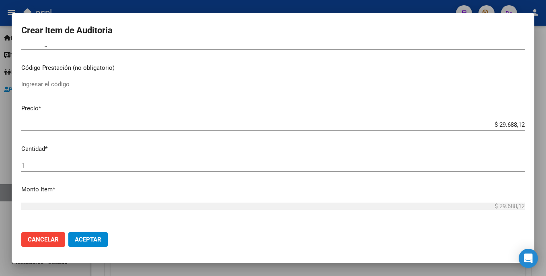
click at [38, 80] on div "Ingresar el código" at bounding box center [272, 84] width 503 height 12
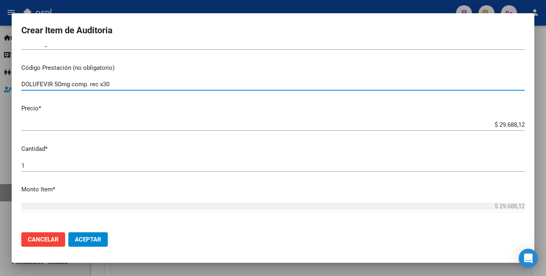
type input "DOLUFEVIR 5Omg comp. rec x30"
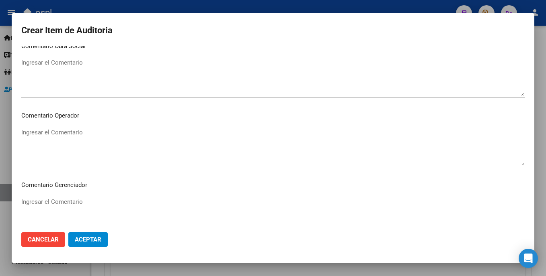
scroll to position [385, 0]
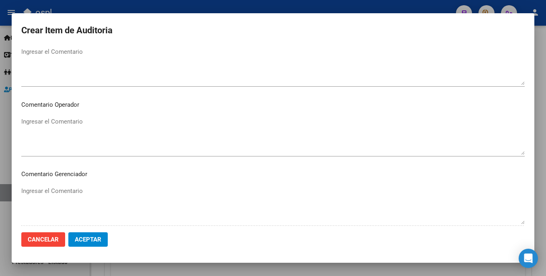
click at [74, 127] on textarea "Ingresar el Comentario" at bounding box center [272, 136] width 503 height 38
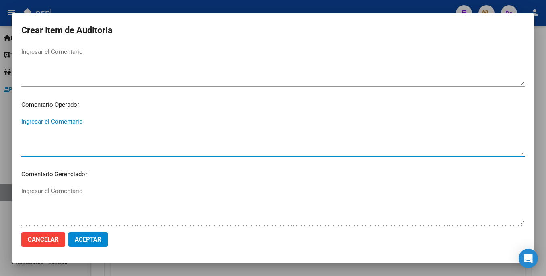
paste textarea "REMIVIR _FALTA TRAZA _FALTA TROQUEL OK_VALOR ALFABETA, ORDEN MEDICA AUT, REMITO…"
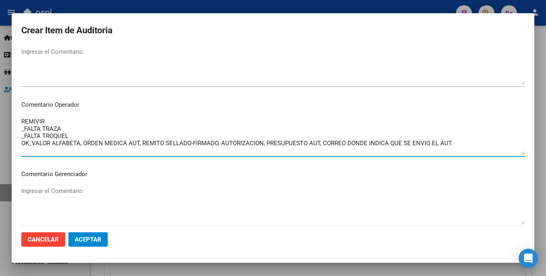
drag, startPoint x: 66, startPoint y: 126, endPoint x: 61, endPoint y: 125, distance: 4.9
click at [61, 125] on textarea "REMIVIR _FALTA TRAZA _FALTA TROQUEL OK_VALOR ALFABETA, ORDEN MEDICA AUT, REMITO…" at bounding box center [272, 136] width 503 height 38
drag, startPoint x: 54, startPoint y: 120, endPoint x: 16, endPoint y: 122, distance: 37.8
click at [16, 122] on mat-dialog-content "28059854 Nro Documento 20280598543 CUIL Afiliado Activo Análisis Afiliado Prest…" at bounding box center [273, 136] width 522 height 180
drag, startPoint x: 72, startPoint y: 134, endPoint x: 28, endPoint y: 137, distance: 44.4
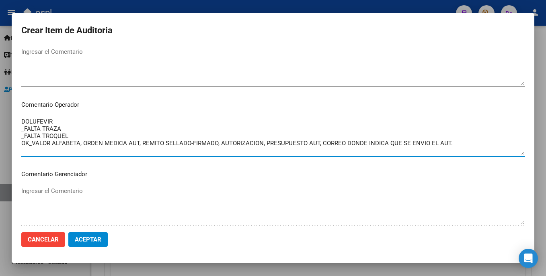
click at [19, 137] on mat-dialog-content "28059854 Nro Documento 20280598543 CUIL Afiliado Activo Análisis Afiliado Prest…" at bounding box center [273, 136] width 522 height 180
click at [36, 137] on textarea "DOLUFEVIR _FALTA TRAZA _FALTA TROQUEL OK_VALOR ALFABETA, ORDEN MEDICA AUT, REMI…" at bounding box center [272, 136] width 503 height 38
drag, startPoint x: 42, startPoint y: 137, endPoint x: 15, endPoint y: 135, distance: 27.0
click at [15, 135] on mat-dialog-content "28059854 Nro Documento 20280598543 CUIL Afiliado Activo Análisis Afiliado Prest…" at bounding box center [273, 136] width 522 height 180
drag, startPoint x: 55, startPoint y: 135, endPoint x: 20, endPoint y: 136, distance: 35.0
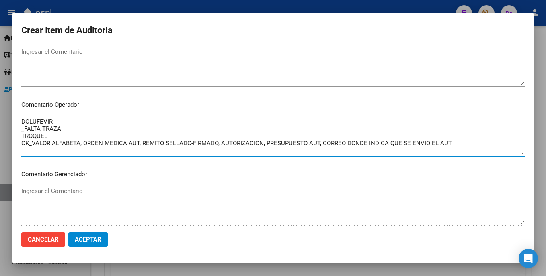
click at [14, 133] on mat-dialog-content "28059854 Nro Documento 20280598543 CUIL Afiliado Activo Análisis Afiliado Prest…" at bounding box center [273, 136] width 522 height 180
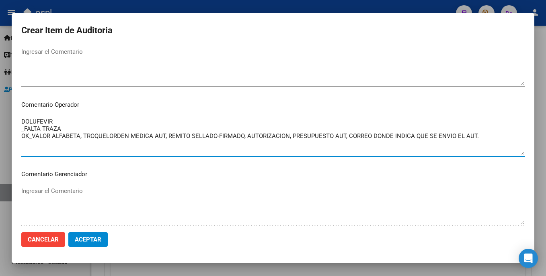
click at [104, 143] on textarea "DOLUFEVIR _FALTA TRAZA OK_VALOR ALFABETA, TROQUELORDEN MEDICA AUT, REMITO SELLA…" at bounding box center [272, 136] width 503 height 38
click at [109, 136] on textarea "DOLUFEVIR _FALTA TRAZA OK_VALOR ALFABETA, TROQUELORDEN MEDICA AUT, REMITO SELLA…" at bounding box center [272, 136] width 503 height 38
type textarea "DOLUFEVIR _FALTA TRAZA OK_VALOR ALFABETA, TROQUEL, ORDEN MEDICA AUT, REMITO SEL…"
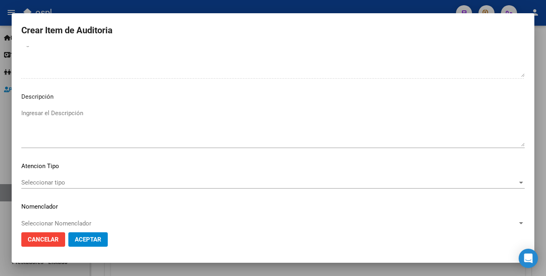
scroll to position [544, 0]
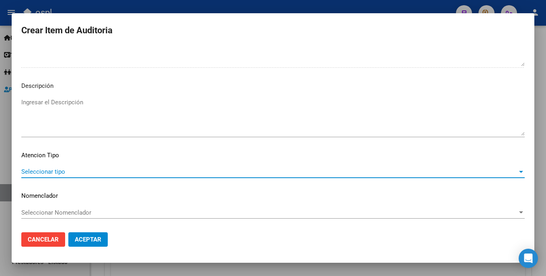
click at [99, 175] on span "Seleccionar tipo" at bounding box center [269, 171] width 496 height 7
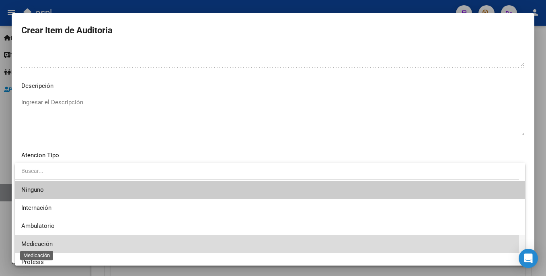
click at [44, 241] on span "Medicación" at bounding box center [36, 244] width 31 height 7
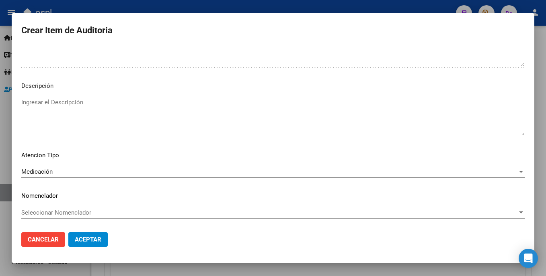
click at [86, 238] on span "Aceptar" at bounding box center [88, 239] width 27 height 7
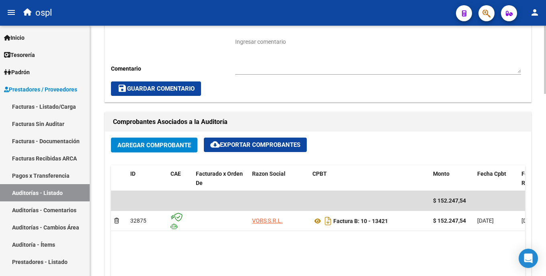
click at [545, 152] on div at bounding box center [545, 141] width 2 height 68
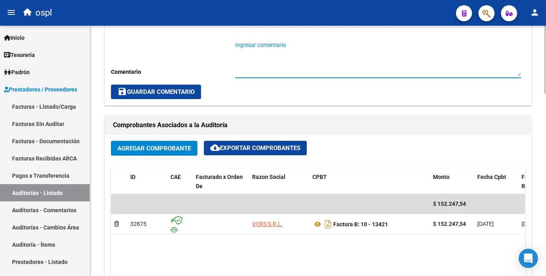
click at [274, 62] on textarea "Ingresar comentario" at bounding box center [378, 58] width 286 height 35
paste textarea "REMIVIR _FALTA TRAZA _FALTA TROQUEL OK_VALOR ALFABETA, ORDEN MEDICA AUT, REMITO…"
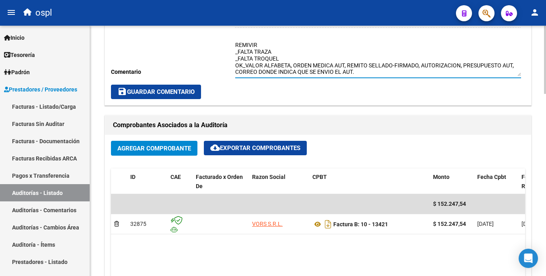
click at [265, 54] on textarea "REMIVIR _FALTA TRAZA _FALTA TROQUEL OK_VALOR ALFABETA, ORDEN MEDICA AUT, REMITO…" at bounding box center [378, 58] width 286 height 35
drag, startPoint x: 286, startPoint y: 54, endPoint x: 293, endPoint y: 56, distance: 7.4
click at [293, 56] on textarea "REMIVIR _FALTA TRAZA _FALTA TROQUEL OK_VALOR ALFABETA, ORDEN MEDICA AUT, REMITO…" at bounding box center [378, 58] width 286 height 35
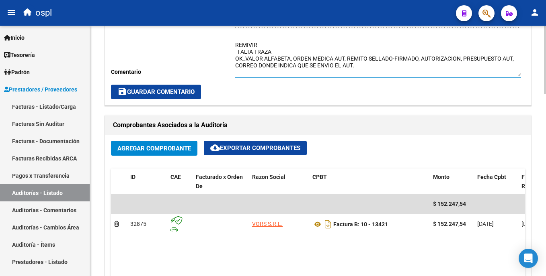
click at [267, 45] on textarea "REMIVIR _FALTA TRAZA OK_VALOR ALFABETA, ORDEN MEDICA AUT, REMITO SELLADO-FIRMAD…" at bounding box center [378, 58] width 286 height 35
type textarea "REMIVIR (FALTA TROQUEL) Y DOLUFEVIR (SI TIENE TROQUEL) _FALTA TRAZA OK_VALOR AL…"
click at [192, 95] on span "save Guardar Comentario" at bounding box center [155, 91] width 77 height 7
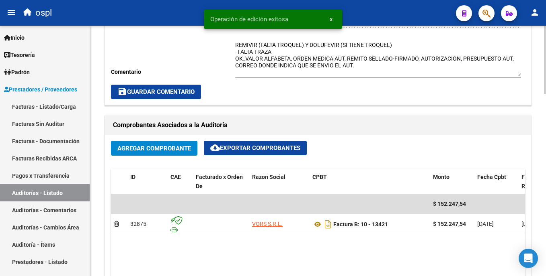
click at [195, 98] on button "save Guardar Comentario" at bounding box center [156, 92] width 90 height 14
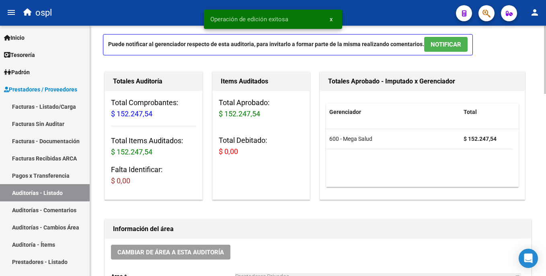
scroll to position [35, 0]
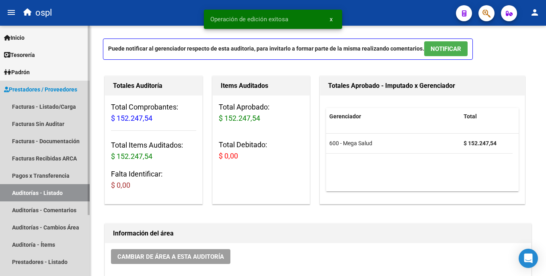
click at [49, 193] on link "Auditorías - Listado" at bounding box center [45, 192] width 90 height 17
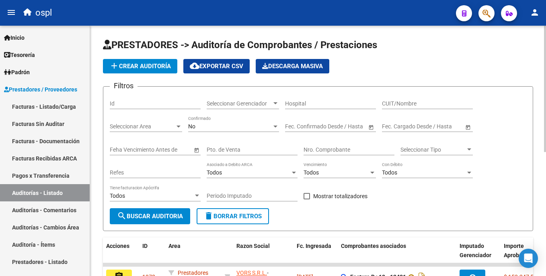
click at [530, 109] on div "PRESTADORES -> Auditoría de Comprobantes / Prestaciones add Crear Auditoría clo…" at bounding box center [319, 271] width 458 height 491
click at [55, 105] on link "Facturas - Listado/Carga" at bounding box center [45, 106] width 90 height 17
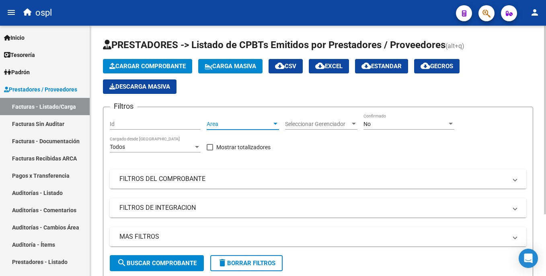
click at [224, 121] on span "Area" at bounding box center [239, 124] width 65 height 7
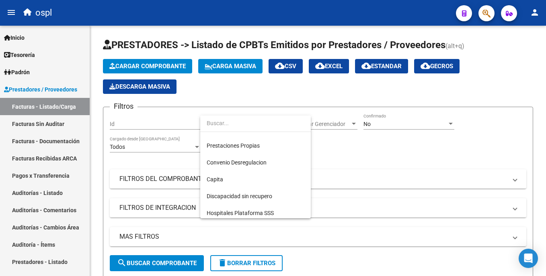
scroll to position [90, 0]
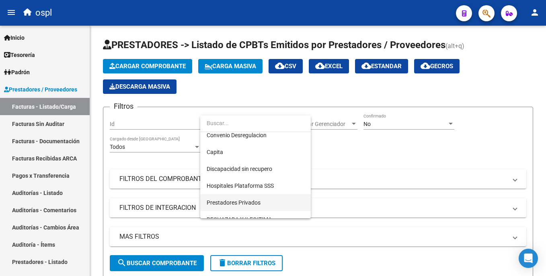
click at [276, 201] on span "Prestadores Privados" at bounding box center [256, 203] width 98 height 17
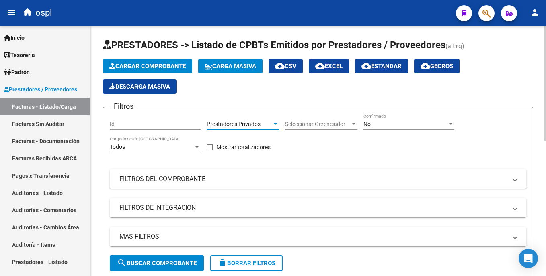
click at [181, 260] on span "search Buscar Comprobante" at bounding box center [157, 263] width 80 height 7
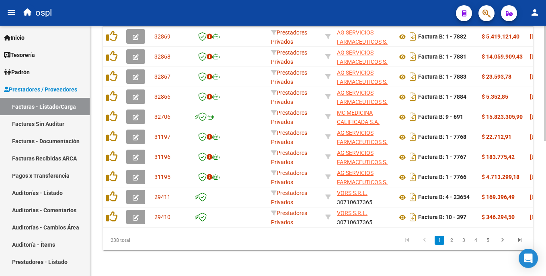
scroll to position [294, 0]
click at [545, 241] on html "menu ospl person Firma Express Inicio Calendario SSS Instructivos Contacto OS T…" at bounding box center [273, 138] width 546 height 276
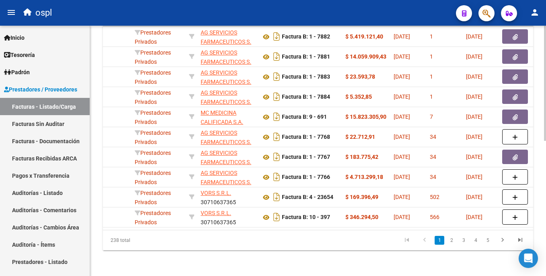
scroll to position [0, 138]
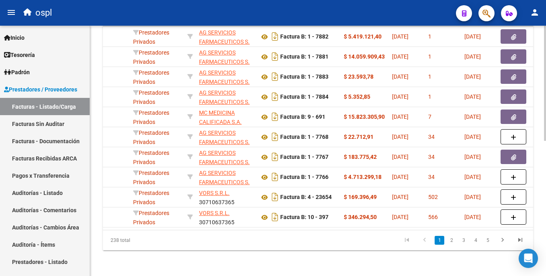
drag, startPoint x: 543, startPoint y: 189, endPoint x: 543, endPoint y: 165, distance: 24.5
click at [543, 165] on div "Video tutorial PRESTADORES -> Listado de CPBTs Emitidos por Prestadores / Prove…" at bounding box center [318, 7] width 456 height 538
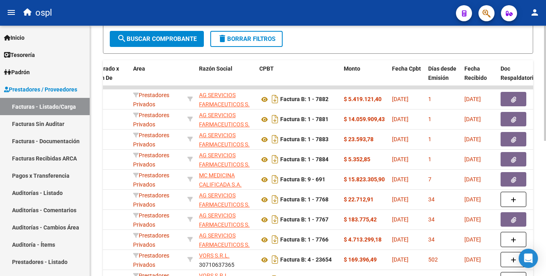
click at [545, 143] on html "menu ospl person Firma Express Inicio Calendario SSS Instructivos Contacto OS T…" at bounding box center [273, 138] width 546 height 276
click at [182, 60] on span at bounding box center [182, 77] width 4 height 35
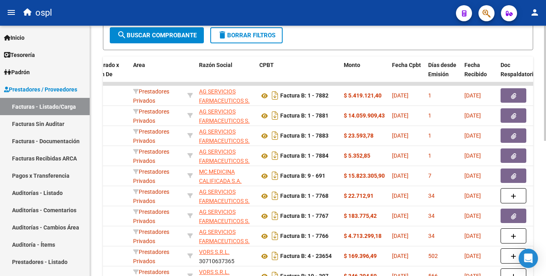
click at [545, 173] on html "menu ospl person Firma Express Inicio Calendario SSS Instructivos Contacto OS T…" at bounding box center [273, 138] width 546 height 276
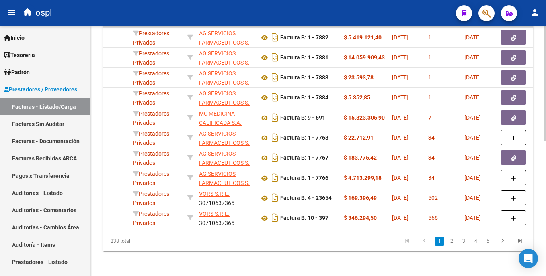
scroll to position [292, 0]
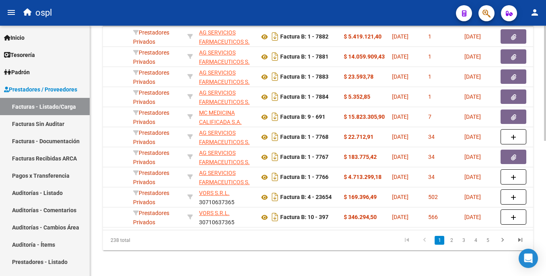
click at [545, 202] on html "menu ospl person Firma Express Inicio Calendario SSS Instructivos Contacto OS T…" at bounding box center [273, 138] width 546 height 276
click at [451, 244] on link "2" at bounding box center [451, 240] width 10 height 9
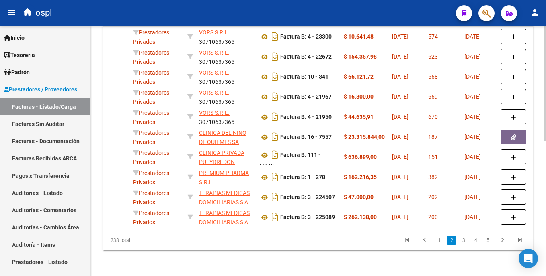
scroll to position [294, 0]
click at [545, 205] on html "menu ospl person Firma Express Inicio Calendario SSS Instructivos Contacto OS T…" at bounding box center [273, 138] width 546 height 276
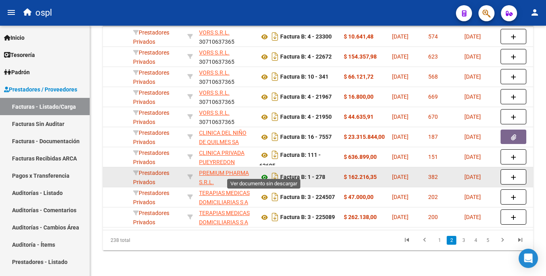
click at [266, 173] on icon at bounding box center [264, 178] width 10 height 10
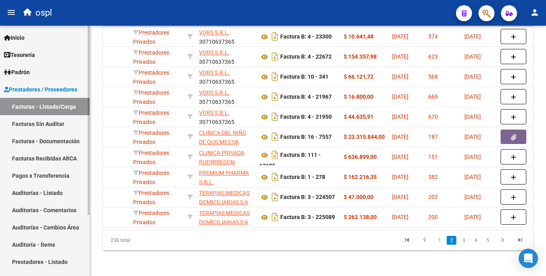
click at [67, 103] on link "Facturas - Listado/Carga" at bounding box center [45, 106] width 90 height 17
click at [545, 81] on html "menu ospl person Firma Express Inicio Calendario SSS Instructivos Contacto OS T…" at bounding box center [273, 138] width 546 height 276
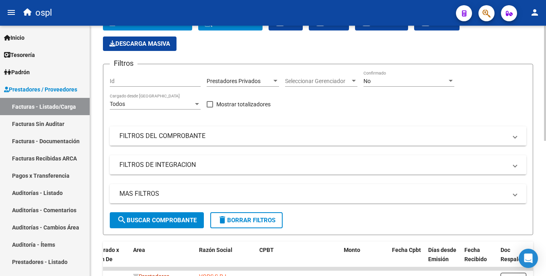
click at [168, 137] on mat-panel-title "FILTROS DEL COMPROBANTE" at bounding box center [312, 136] width 387 height 9
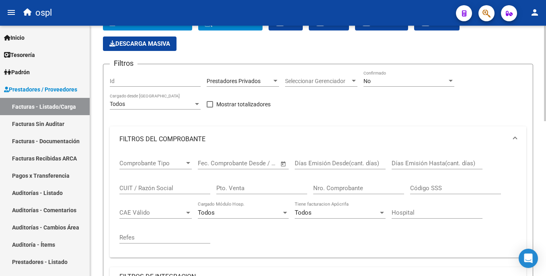
click at [319, 187] on input "Nro. Comprobante" at bounding box center [358, 188] width 91 height 7
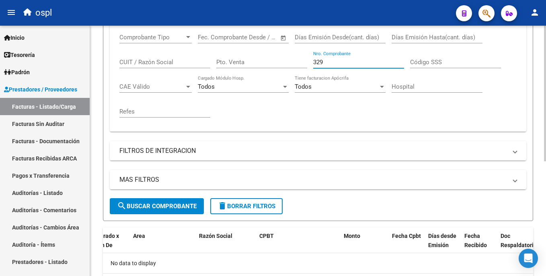
scroll to position [168, 0]
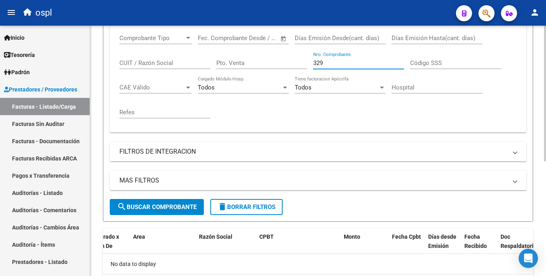
click at [545, 161] on html "menu ospl person Firma Express Inicio Calendario SSS Instructivos Contacto OS T…" at bounding box center [273, 138] width 546 height 276
type input "329"
click at [190, 203] on button "search Buscar Comprobante" at bounding box center [157, 207] width 94 height 16
click at [335, 58] on div "329 Nro. Comprobante" at bounding box center [358, 60] width 91 height 17
drag, startPoint x: 336, startPoint y: 62, endPoint x: 299, endPoint y: 61, distance: 37.0
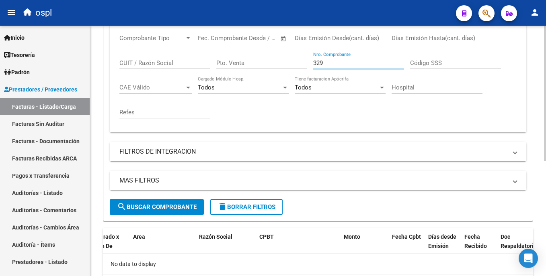
click at [299, 61] on div "Comprobante Tipo Comprobante Tipo Fecha inicio – Fecha fin Fec. Comprobante Des…" at bounding box center [317, 76] width 397 height 99
click at [152, 67] on div "CUIT / Razón Social" at bounding box center [164, 60] width 91 height 17
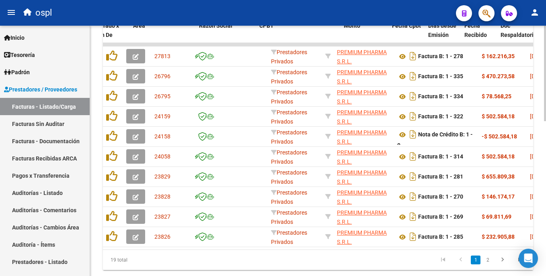
scroll to position [381, 0]
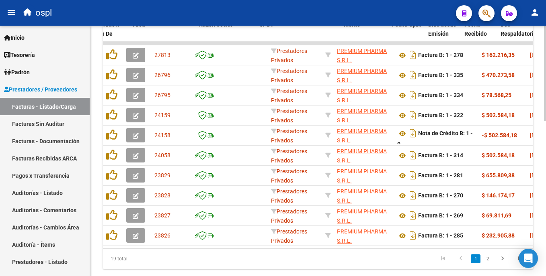
click at [545, 213] on html "menu ospl person Firma Express Inicio Calendario SSS Instructivos Contacto OS T…" at bounding box center [273, 138] width 546 height 276
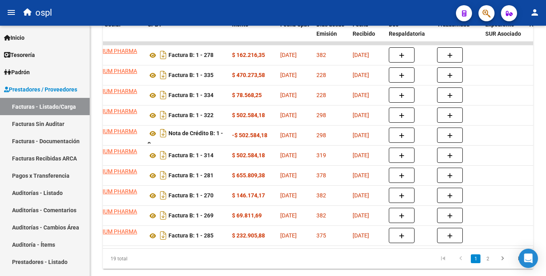
scroll to position [0, 251]
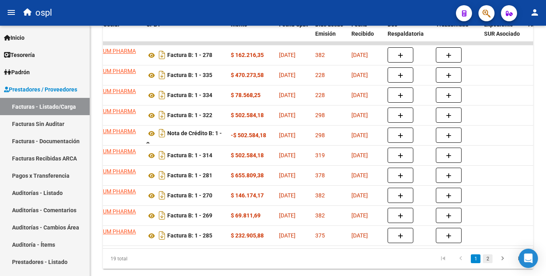
type input "PREMIUM"
click at [490, 264] on link "2" at bounding box center [488, 259] width 10 height 9
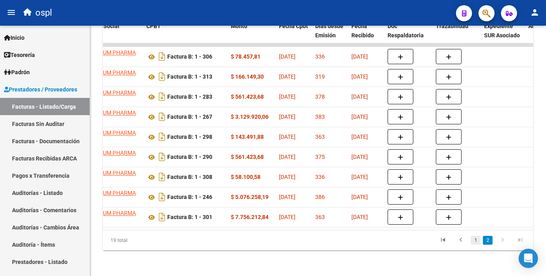
click at [475, 245] on link "1" at bounding box center [476, 240] width 10 height 9
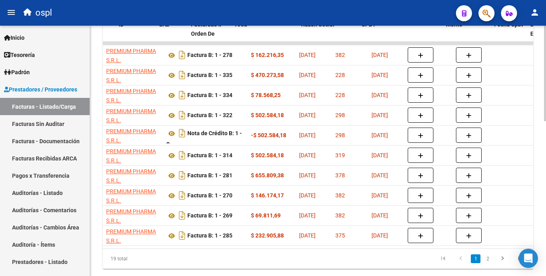
scroll to position [0, 0]
